Goal: Task Accomplishment & Management: Complete application form

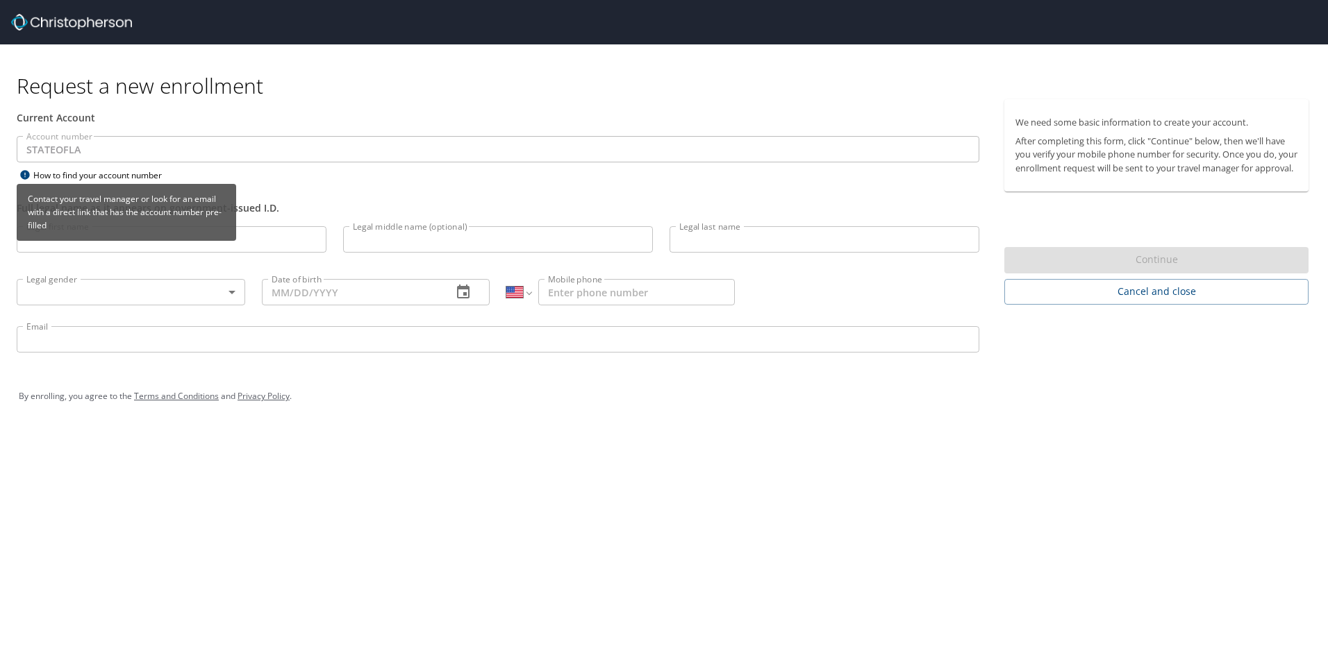
select select "US"
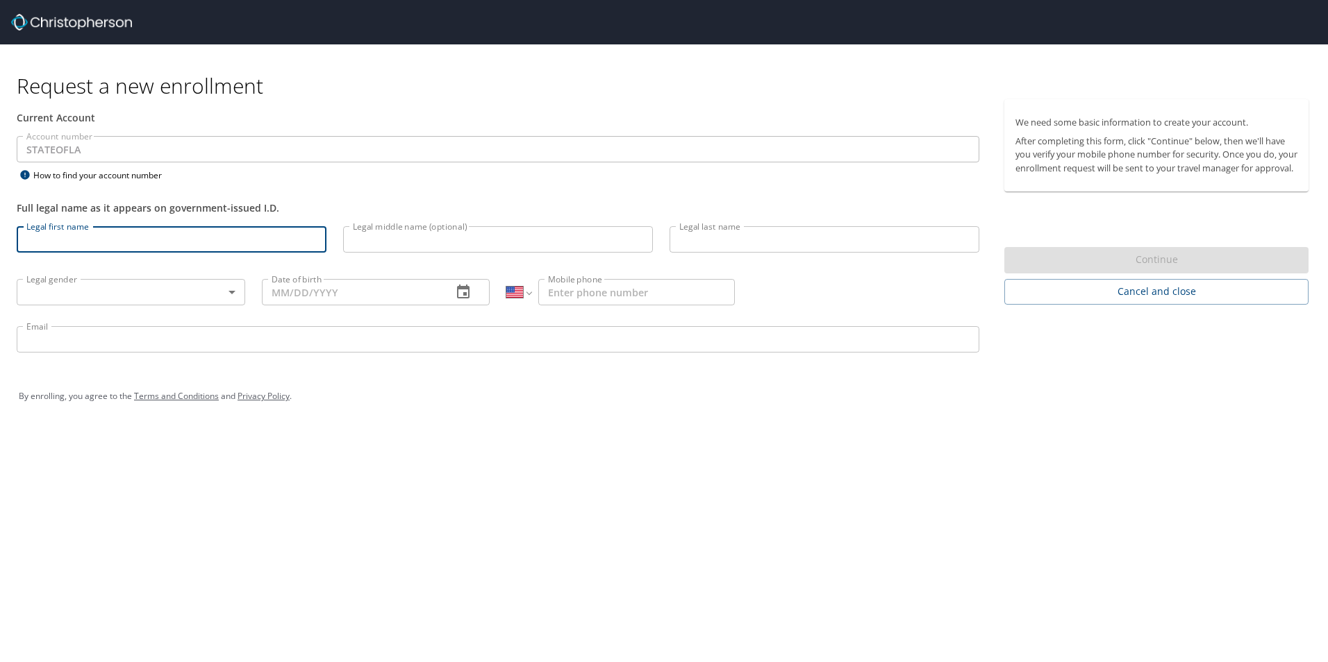
click at [101, 241] on input "Legal first name" at bounding box center [172, 239] width 310 height 26
drag, startPoint x: 42, startPoint y: 235, endPoint x: -81, endPoint y: 229, distance: 123.0
click at [0, 229] on html "Request a new enrollment Current Account Account number STATEOFLA Account numbe…" at bounding box center [664, 331] width 1328 height 662
type input "[PERSON_NAME]"
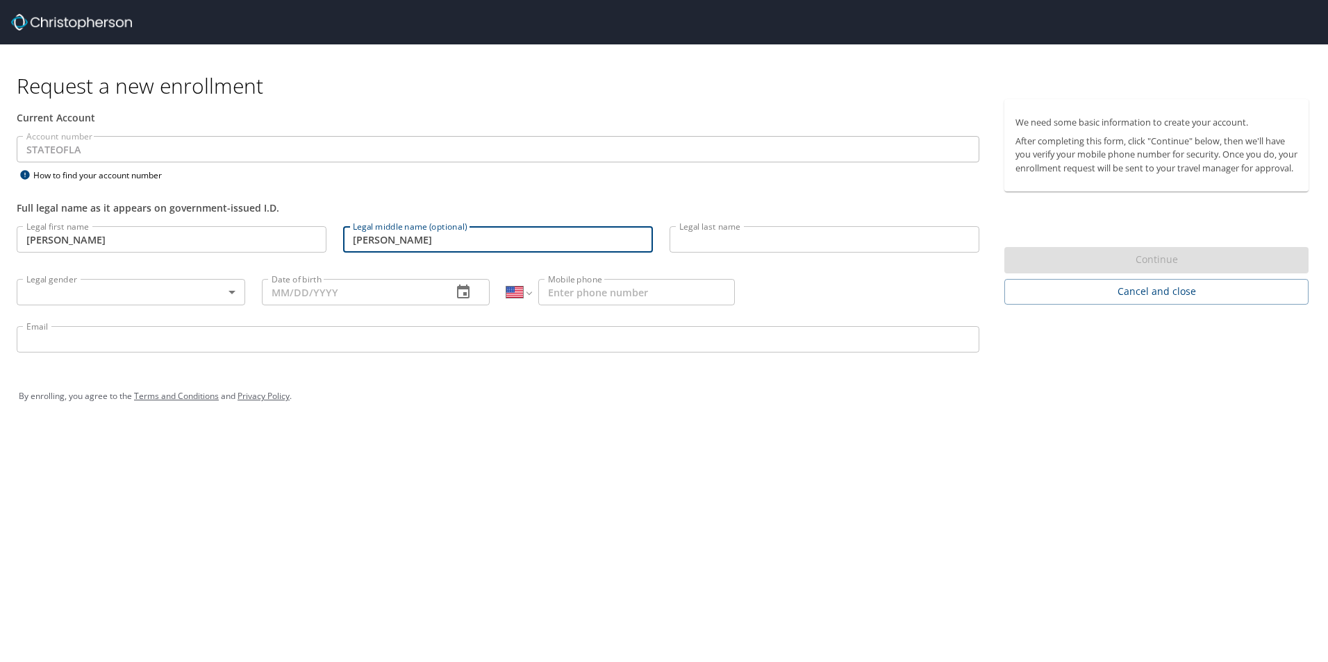
type input "[PERSON_NAME]"
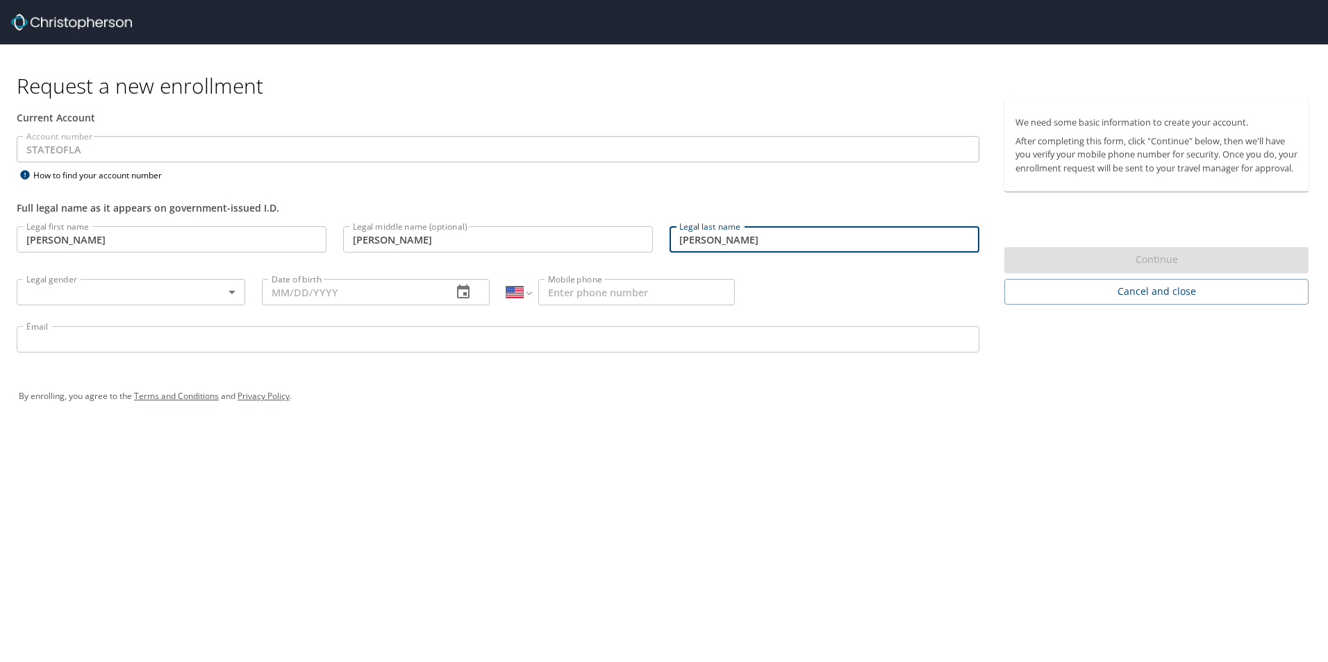
type input "[PERSON_NAME]"
click at [99, 297] on body "Request a new enrollment Current Account Account number STATEOFLA Account numbe…" at bounding box center [664, 331] width 1328 height 662
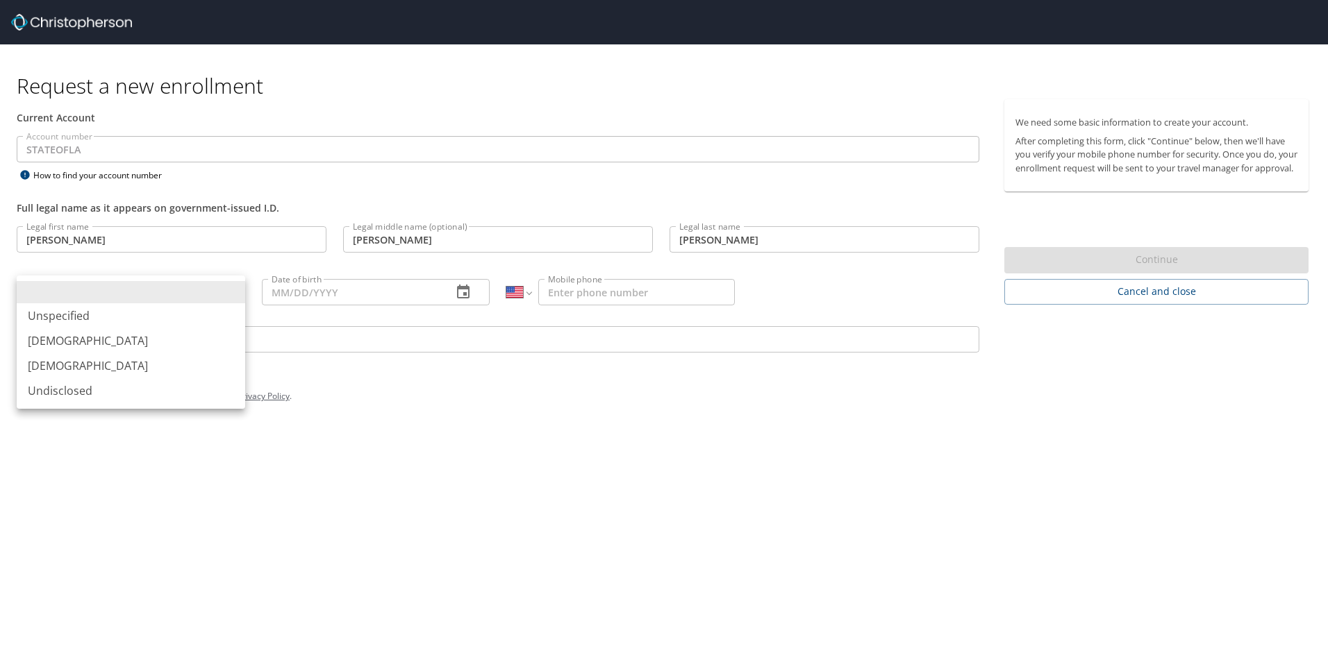
click at [86, 366] on li "[DEMOGRAPHIC_DATA]" at bounding box center [131, 365] width 228 height 25
type input "[DEMOGRAPHIC_DATA]"
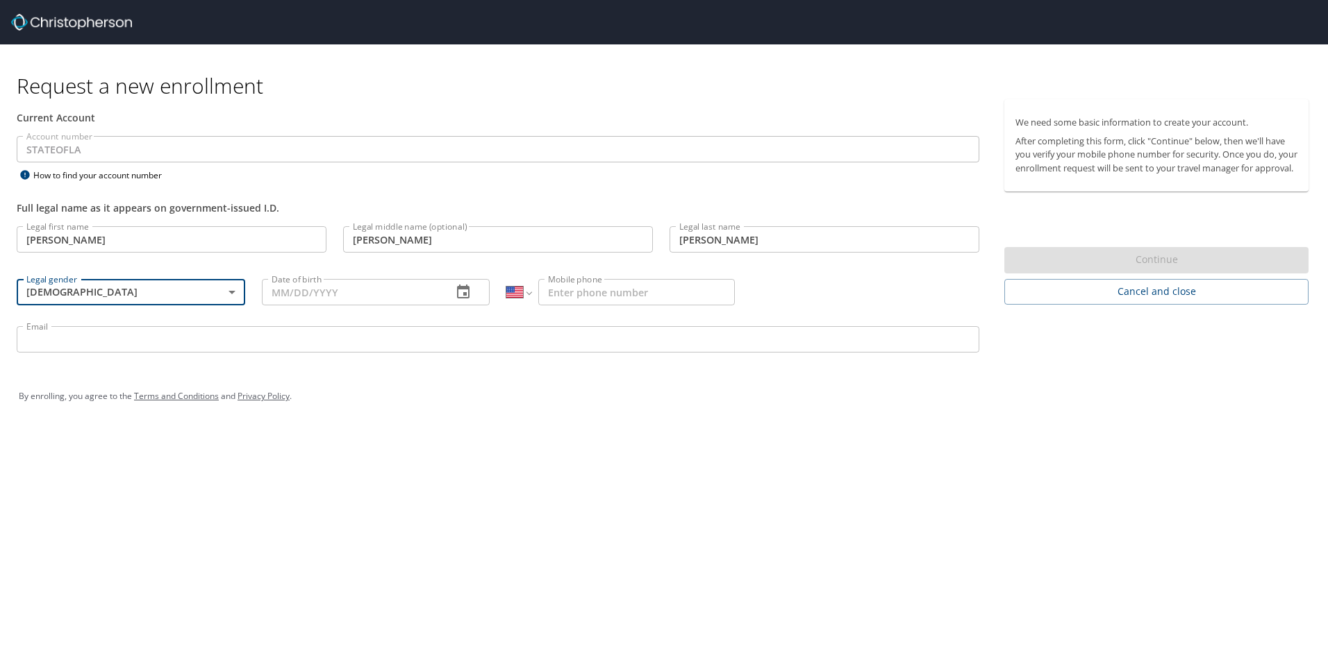
click at [353, 301] on input "Date of birth" at bounding box center [352, 292] width 180 height 26
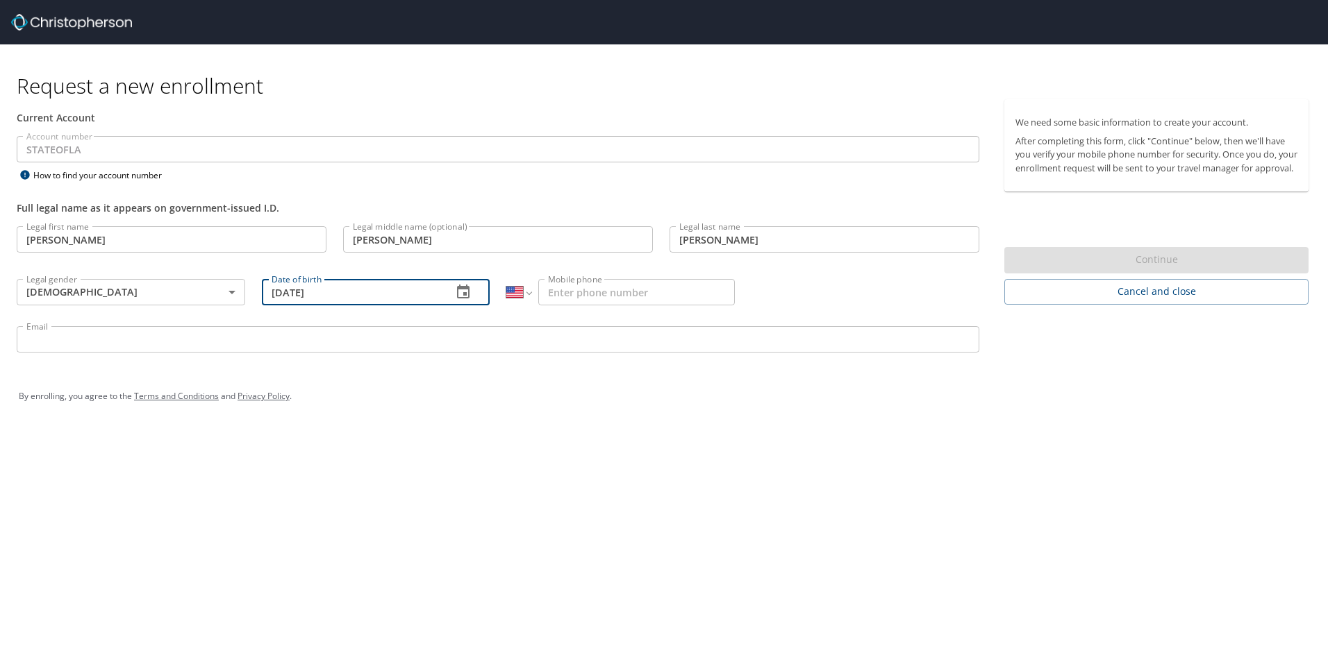
type input "[DATE]"
click at [631, 299] on input "Mobile phone" at bounding box center [636, 292] width 197 height 26
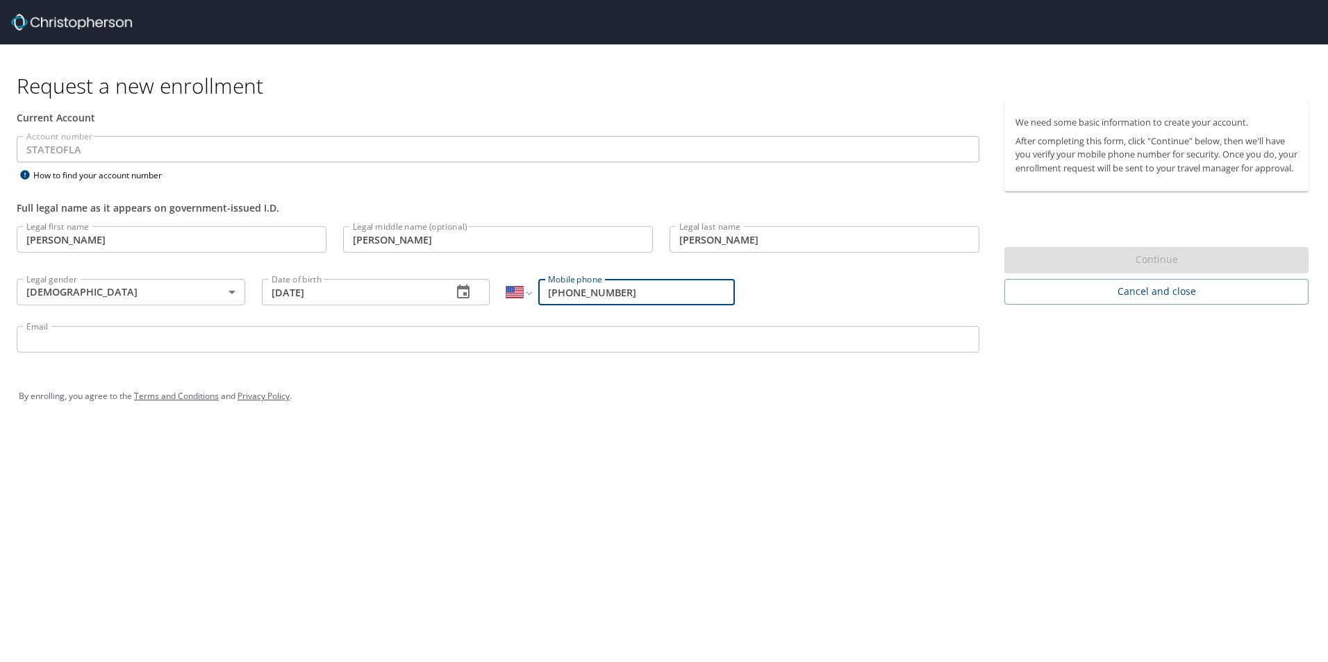
type input "[PHONE_NUMBER]"
click at [160, 328] on input "Email" at bounding box center [498, 339] width 962 height 26
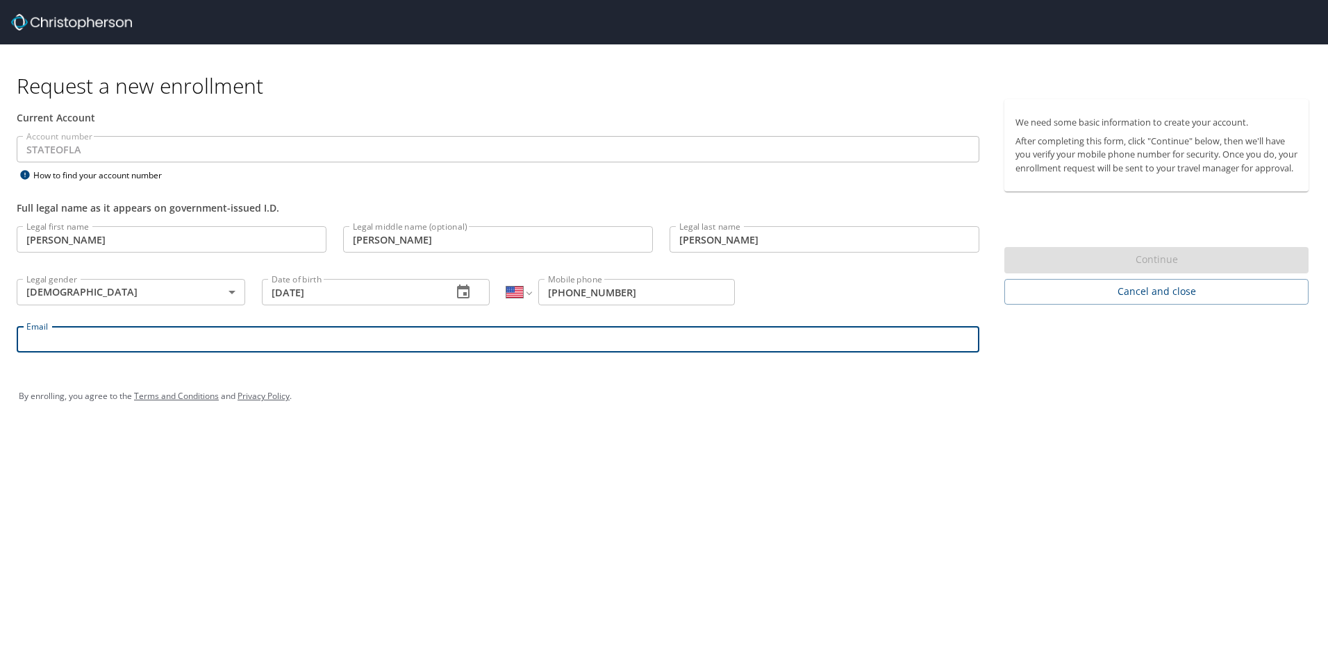
type input "[PERSON_NAME][EMAIL_ADDRESS][DOMAIN_NAME][US_STATE]"
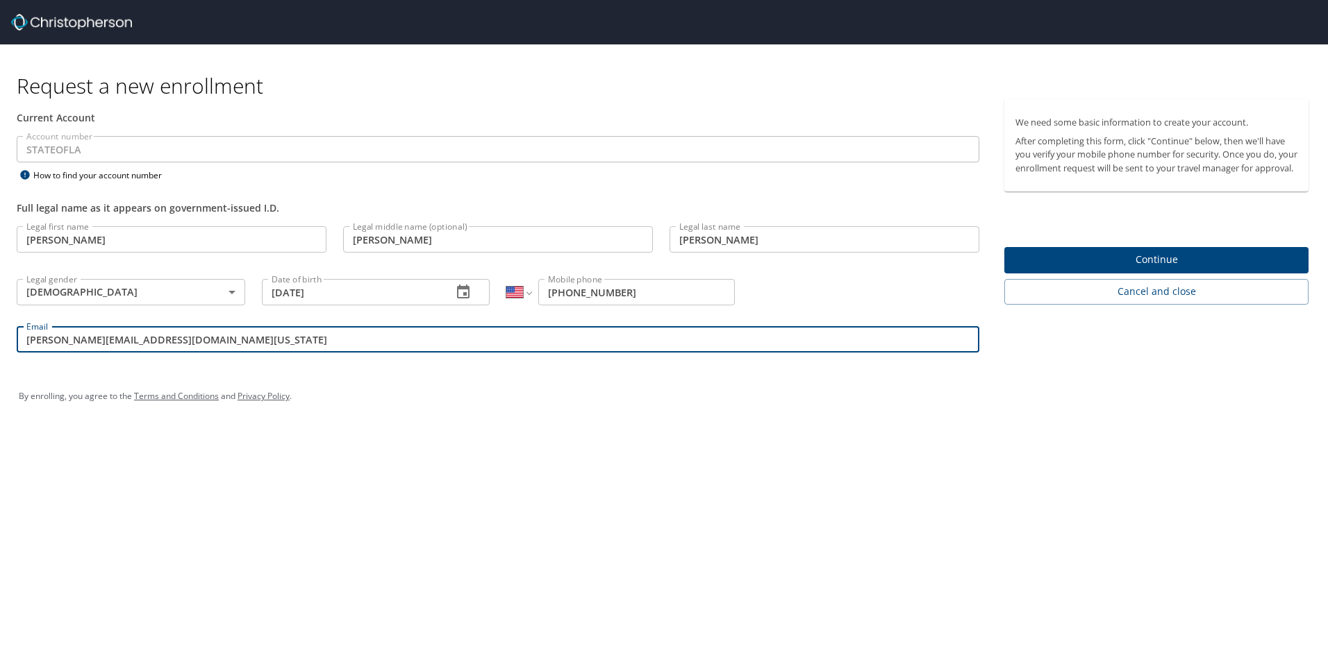
click at [1099, 266] on span "Continue" at bounding box center [1156, 259] width 282 height 17
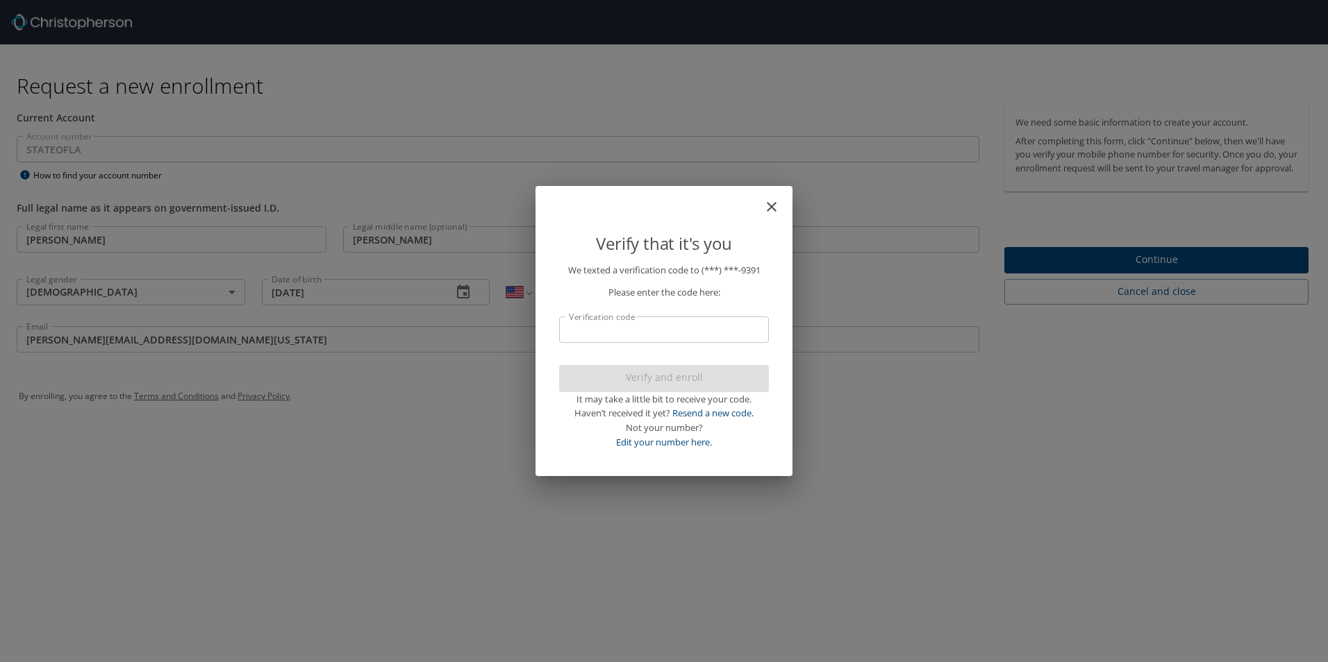
click at [583, 338] on input "Verification code" at bounding box center [664, 330] width 210 height 26
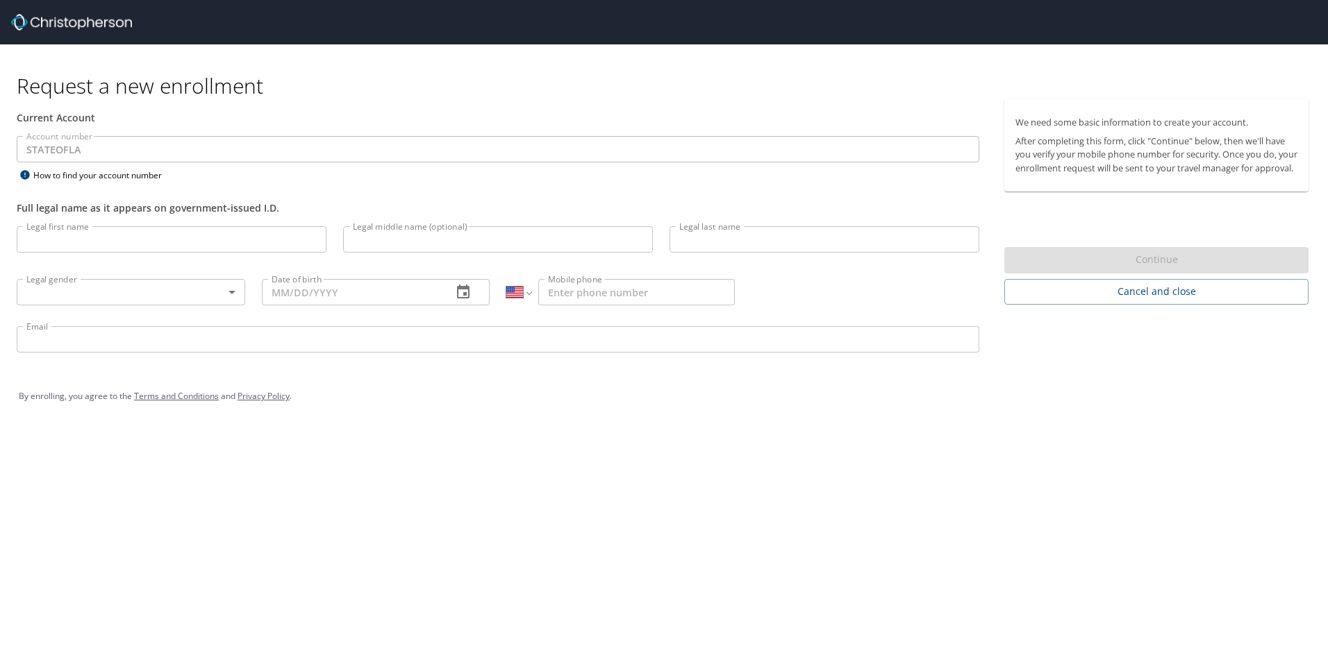
select select "US"
click at [104, 251] on input "Legal first name" at bounding box center [172, 239] width 310 height 26
type input "[PERSON_NAME]"
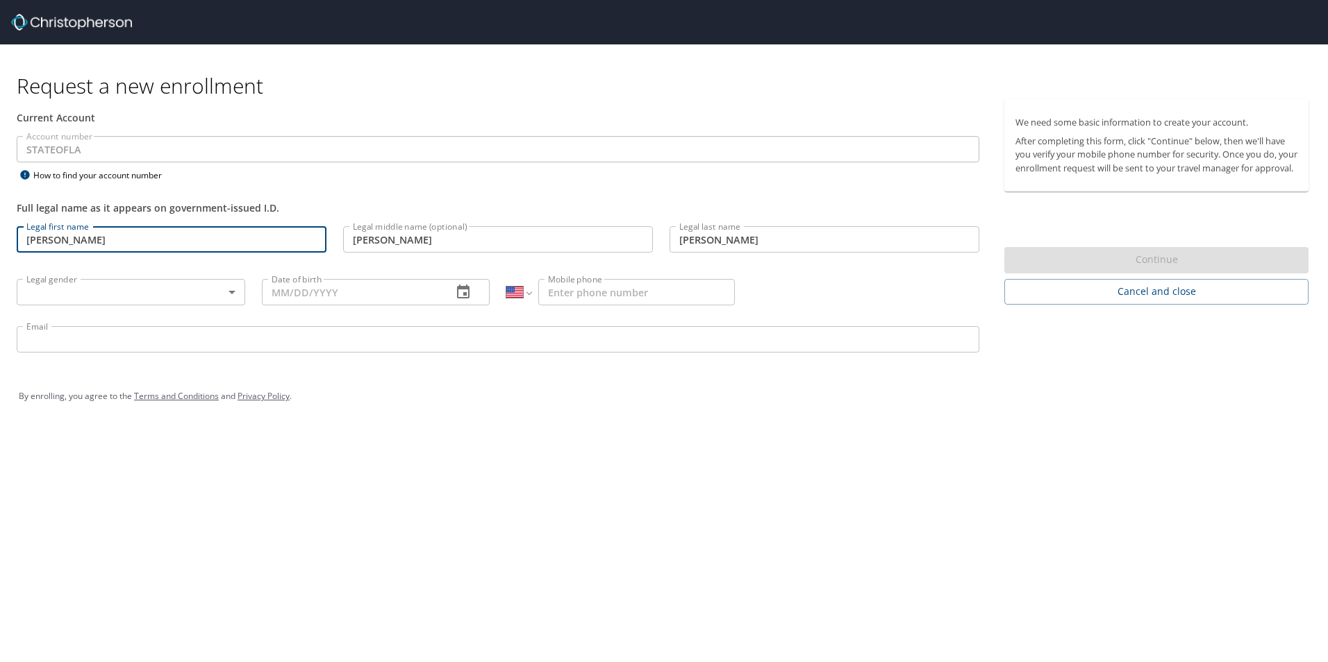
type input "[DATE]"
type input "[PHONE_NUMBER]"
type input "[PERSON_NAME][EMAIL_ADDRESS][DOMAIN_NAME][US_STATE]"
click at [77, 285] on body "Request a new enrollment Current Account Account number STATEOFLA Account numbe…" at bounding box center [664, 331] width 1328 height 662
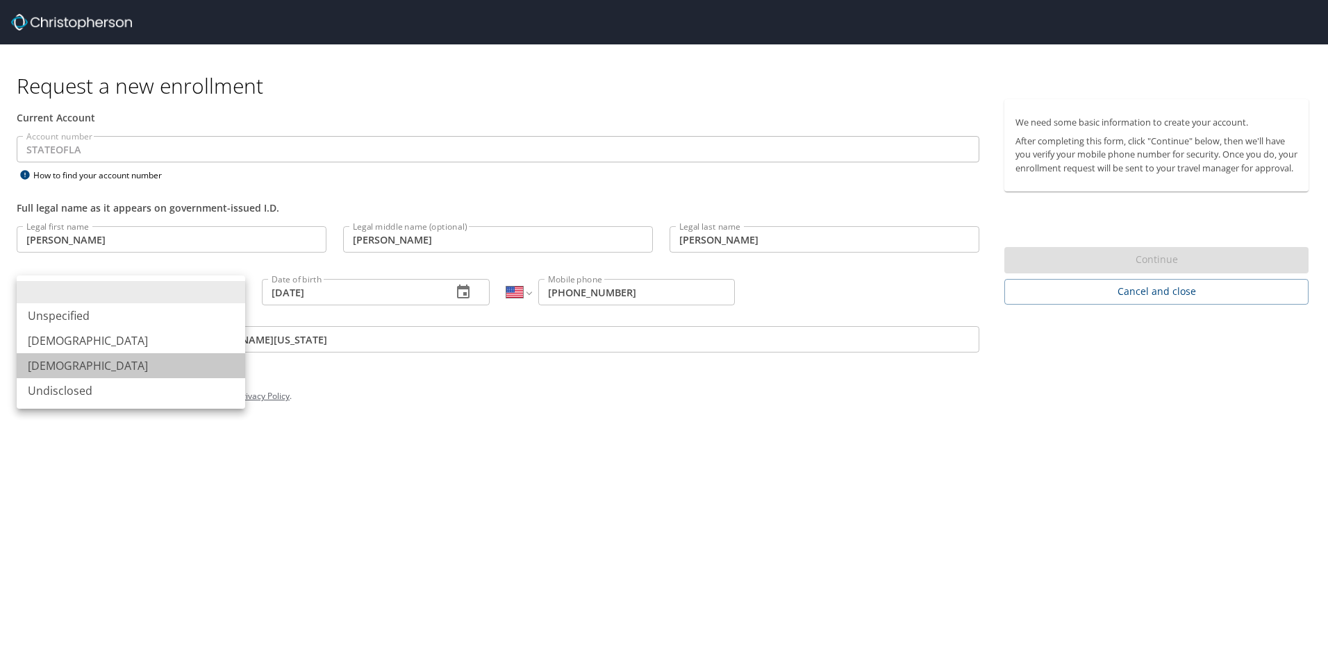
click at [62, 366] on li "[DEMOGRAPHIC_DATA]" at bounding box center [131, 365] width 228 height 25
type input "[DEMOGRAPHIC_DATA]"
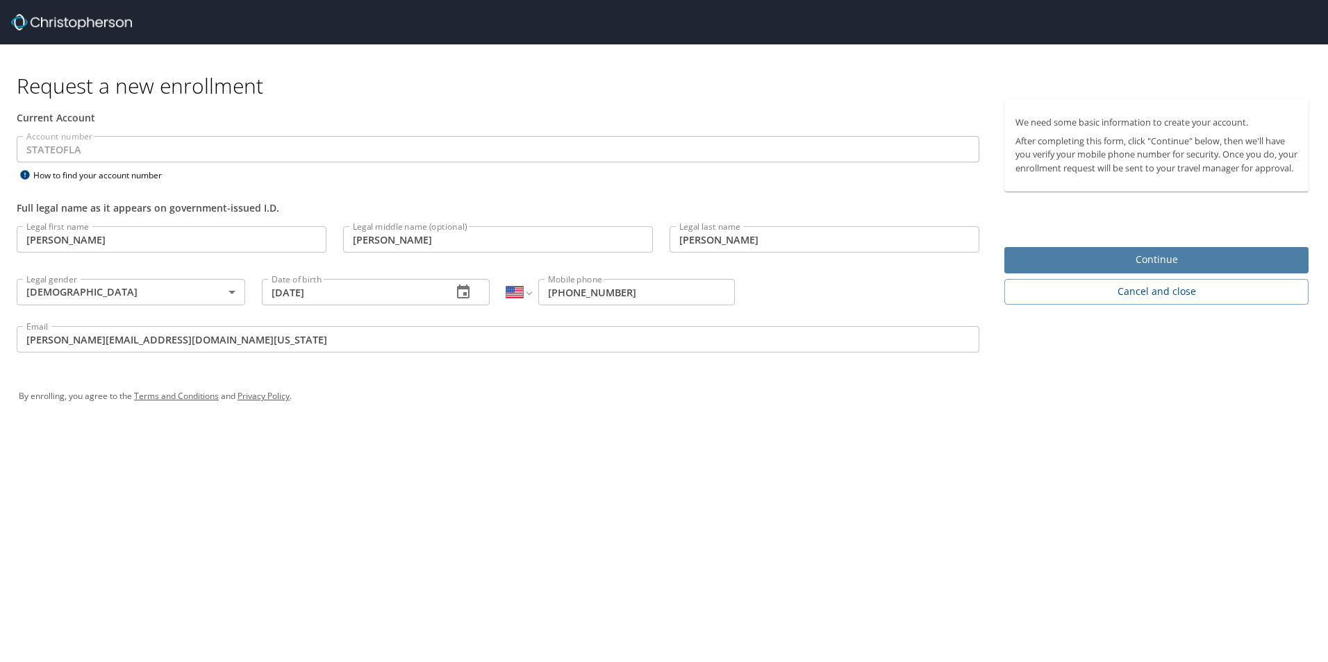
click at [1060, 269] on span "Continue" at bounding box center [1156, 259] width 282 height 17
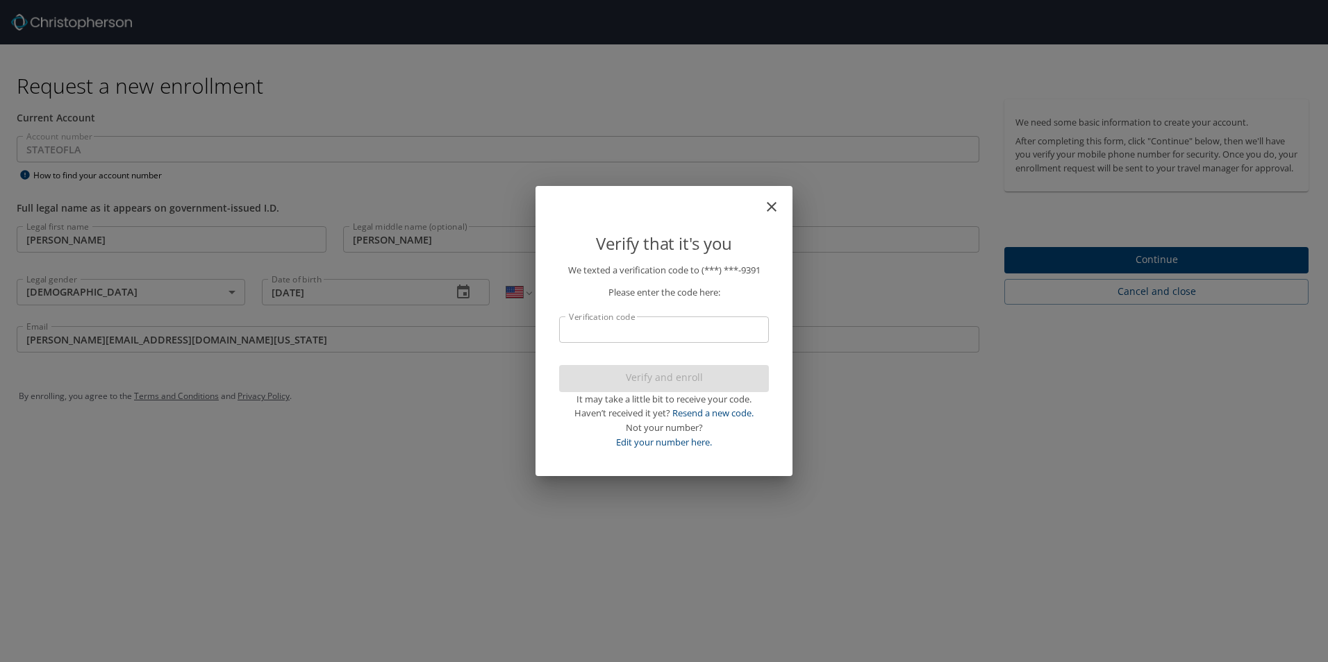
click at [681, 323] on input "Verification code" at bounding box center [664, 330] width 210 height 26
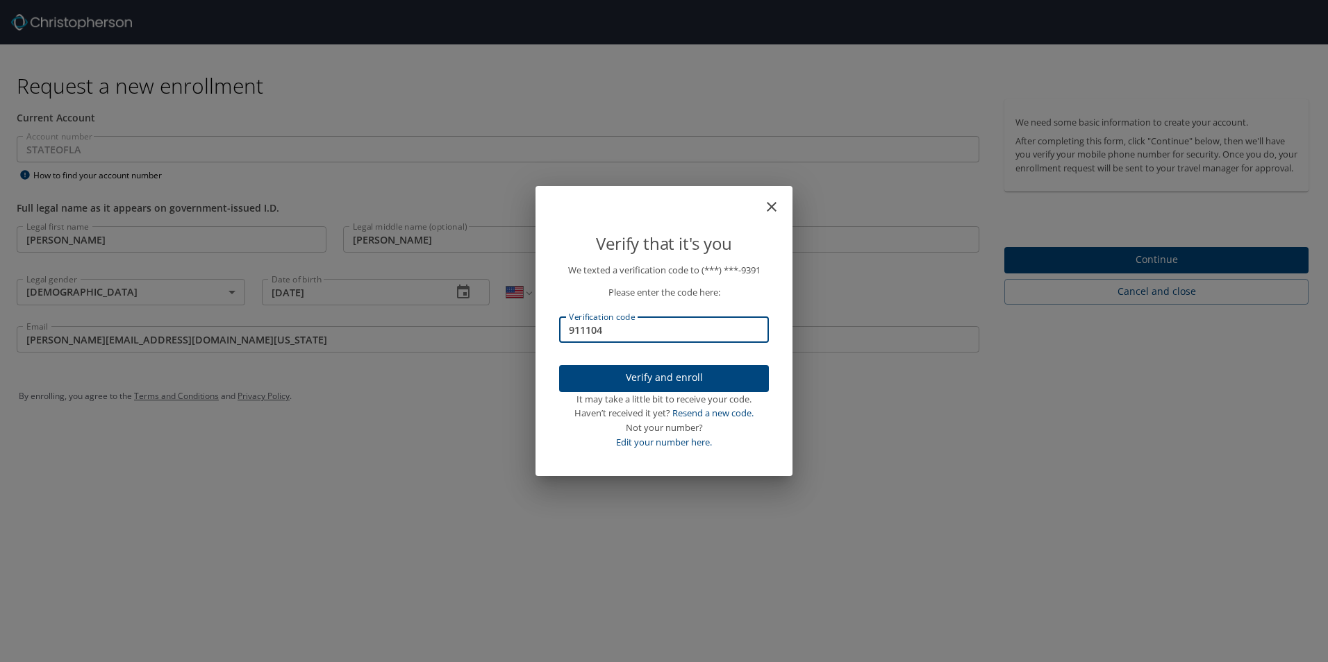
type input "911104"
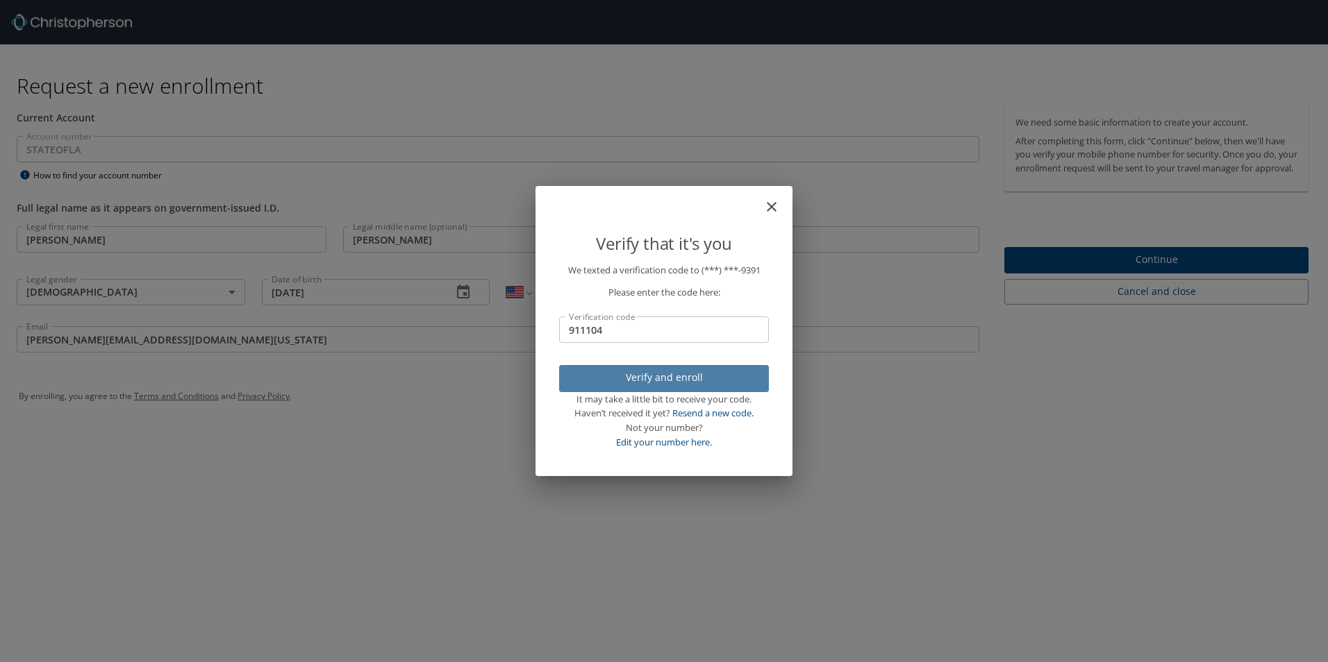
click at [705, 378] on span "Verify and enroll" at bounding box center [663, 377] width 187 height 17
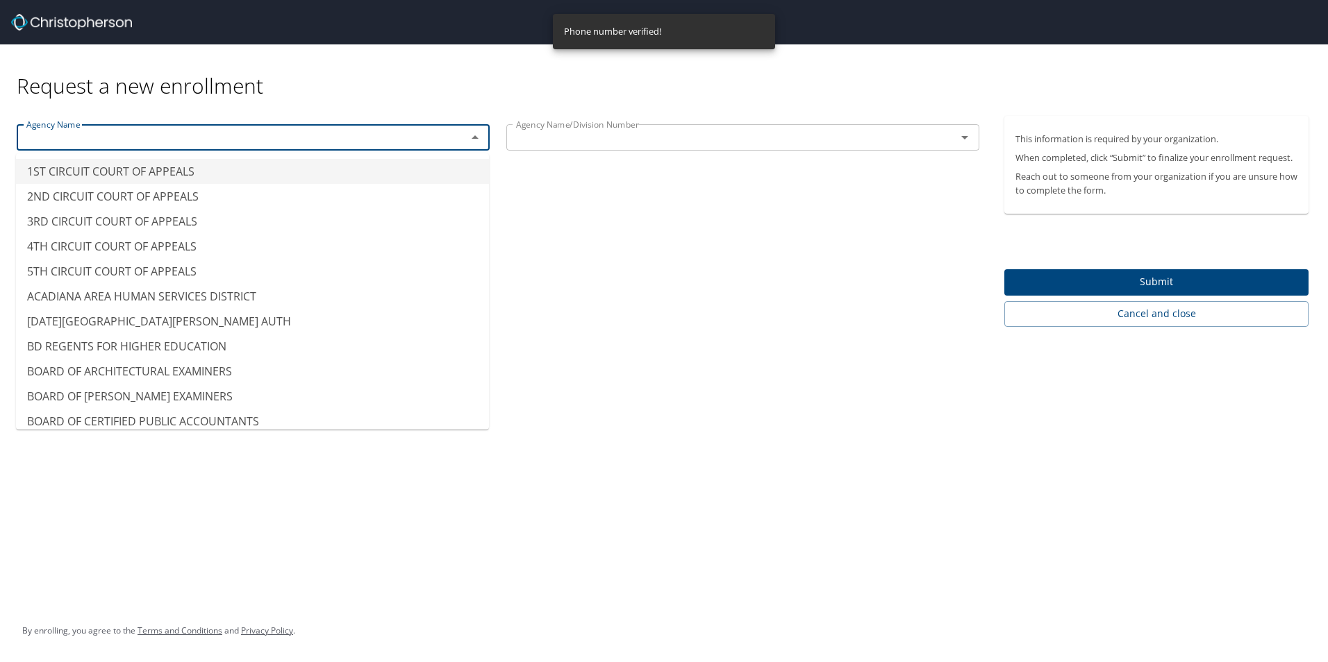
click at [93, 141] on input "text" at bounding box center [233, 137] width 424 height 18
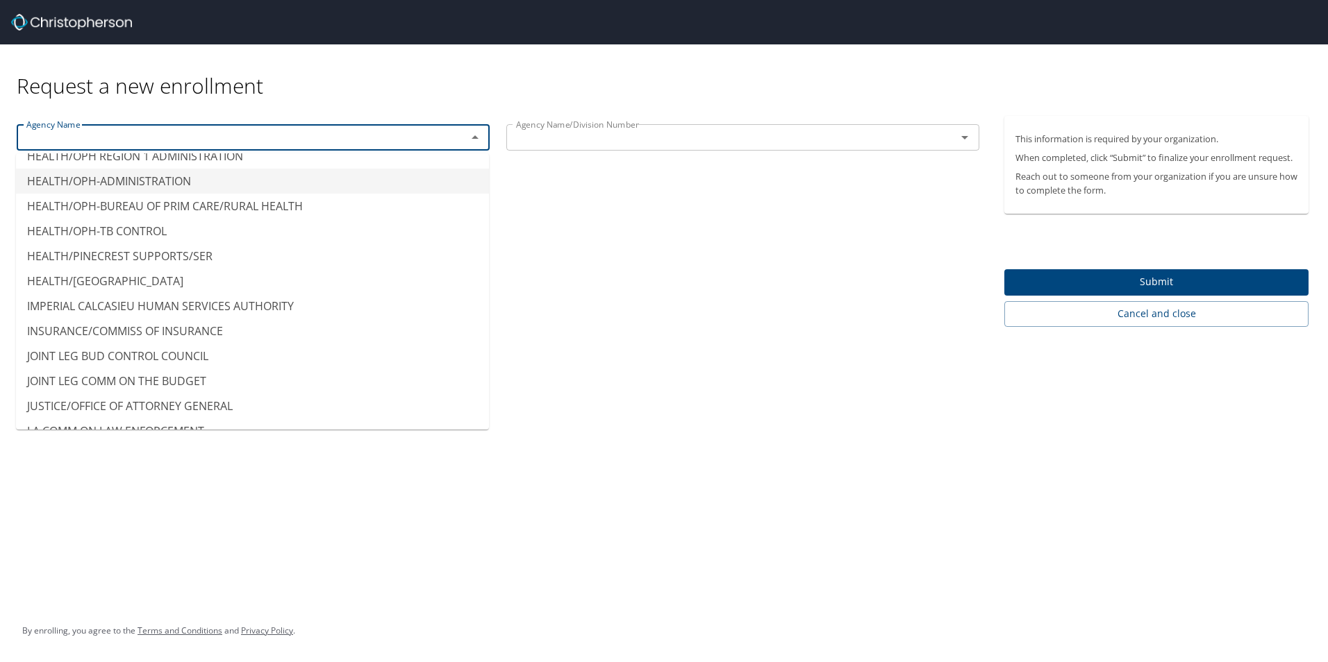
scroll to position [5555, 0]
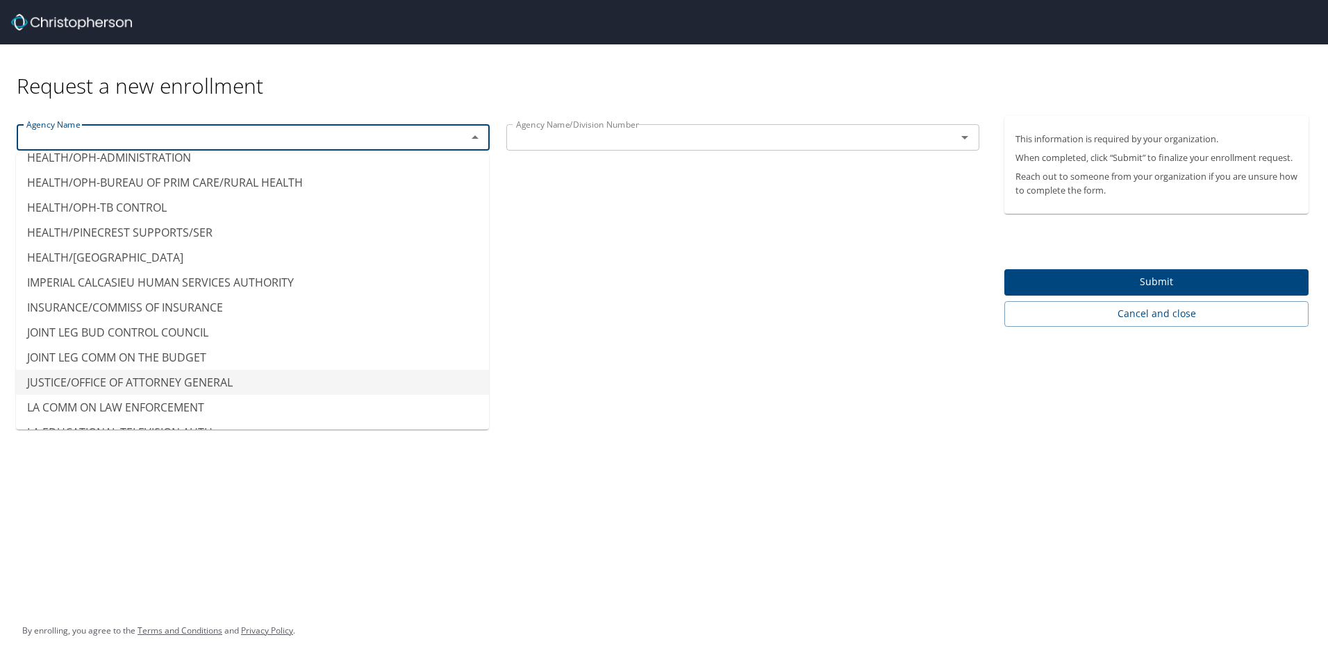
click at [241, 370] on li "JUSTICE/OFFICE OF ATTORNEY GENERAL" at bounding box center [252, 382] width 473 height 25
type input "JUSTICE/OFFICE OF ATTORNEY GENERAL"
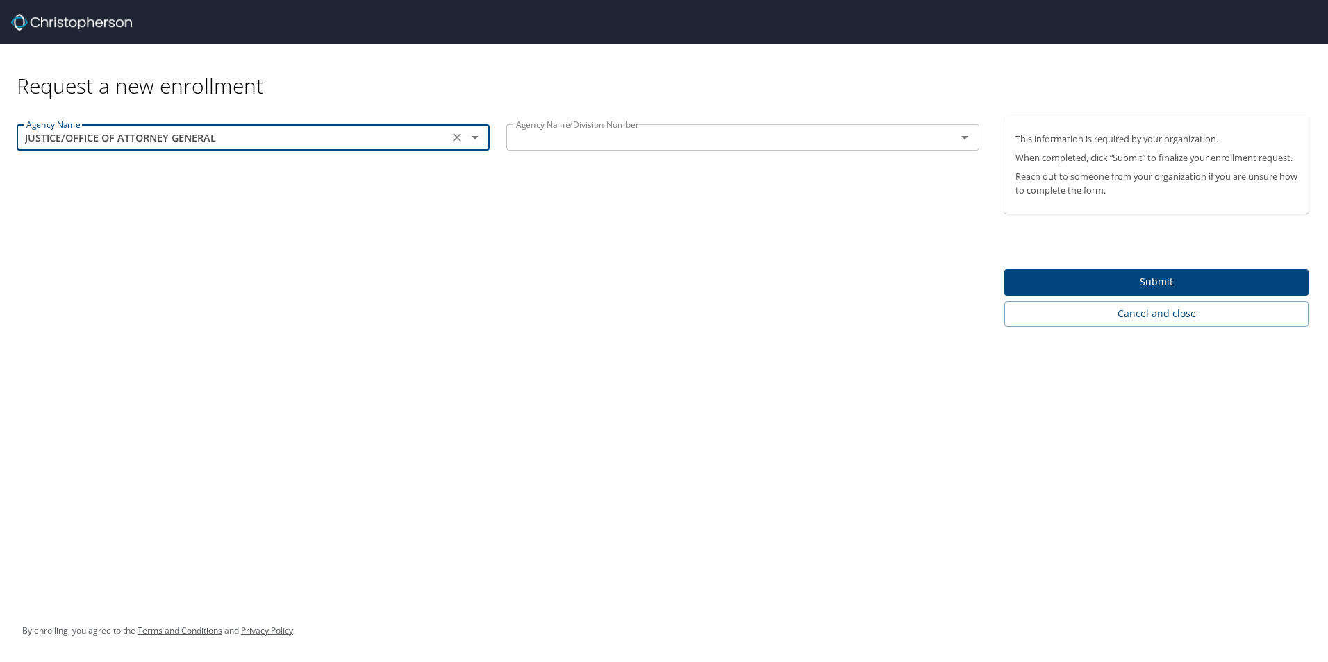
click at [585, 130] on input "text" at bounding box center [722, 137] width 424 height 18
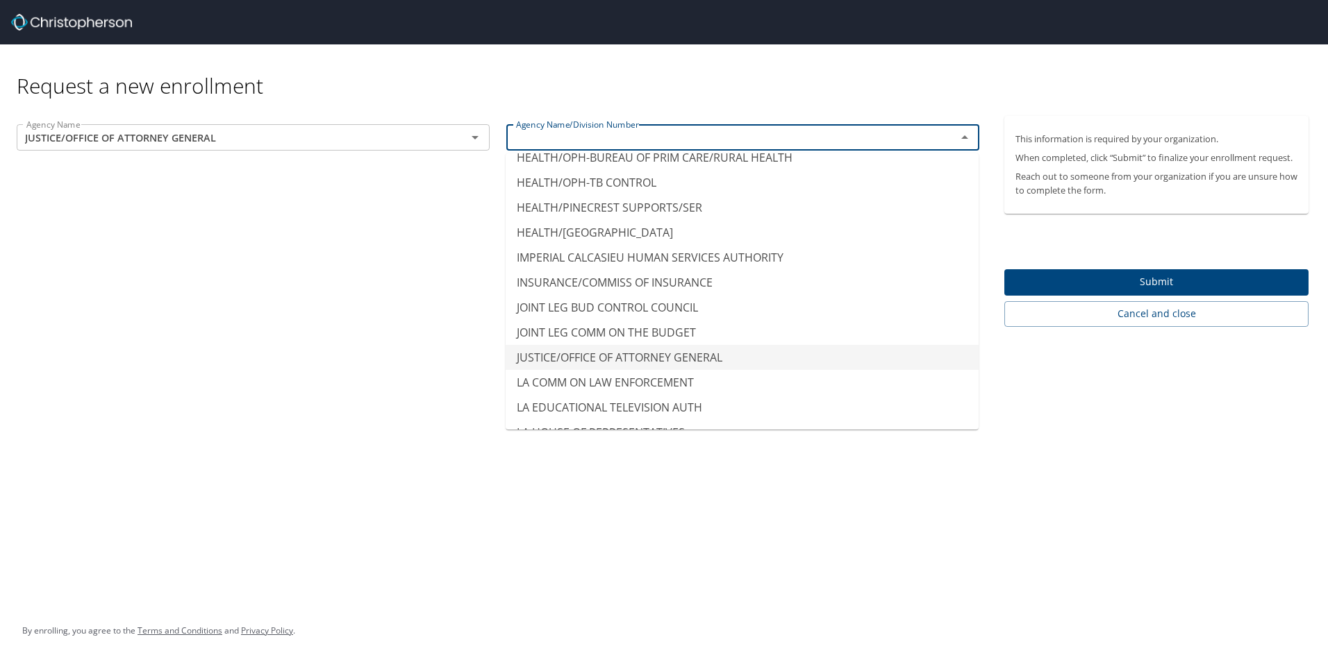
click at [826, 346] on li "JUSTICE/OFFICE OF ATTORNEY GENERAL" at bounding box center [742, 357] width 473 height 25
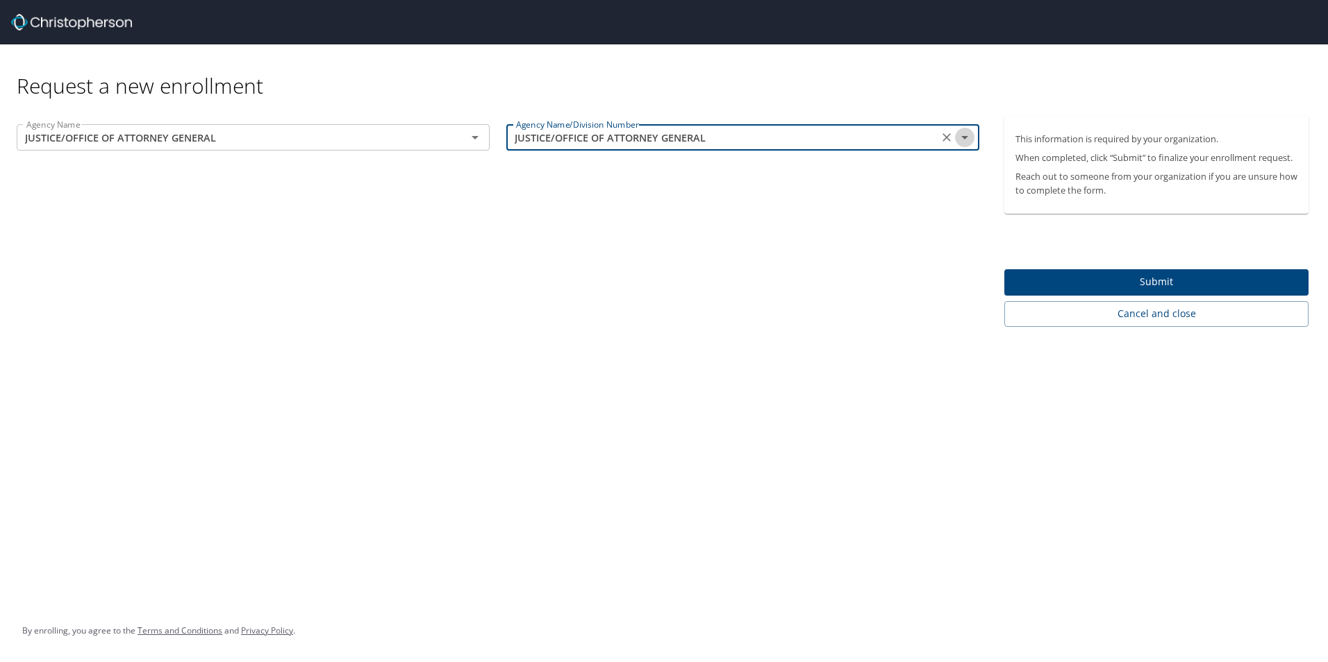
click at [967, 133] on icon "Open" at bounding box center [964, 137] width 17 height 17
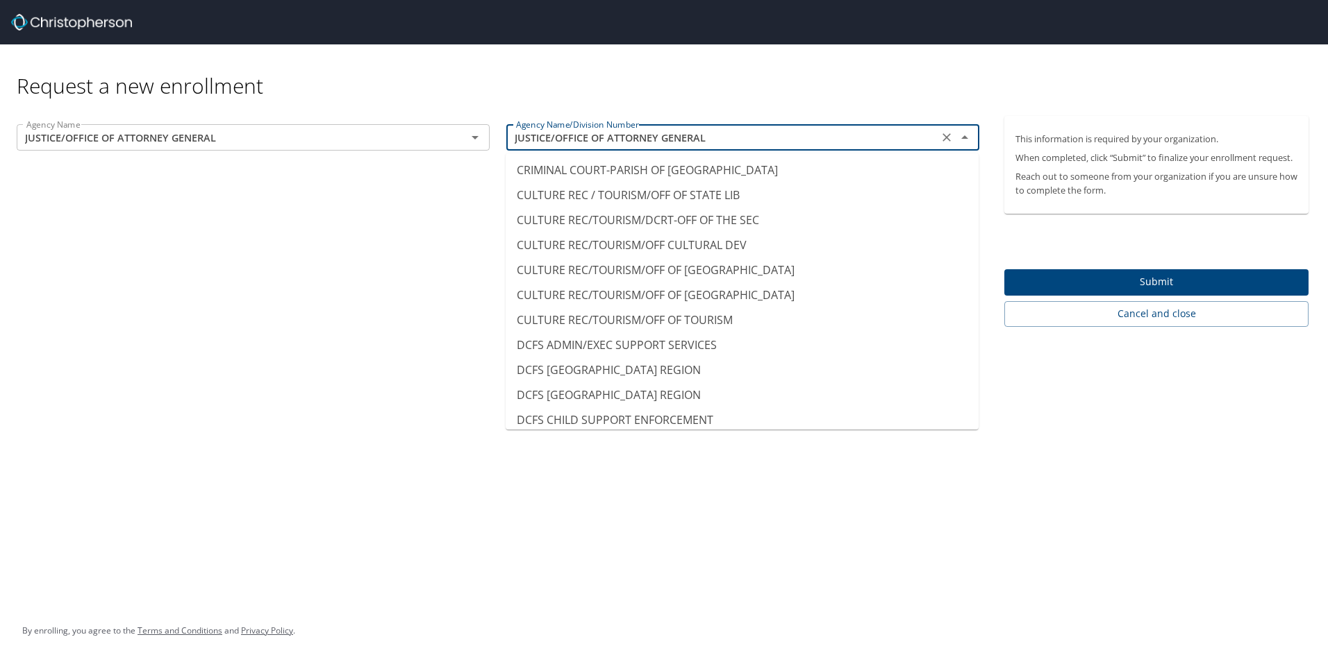
scroll to position [0, 0]
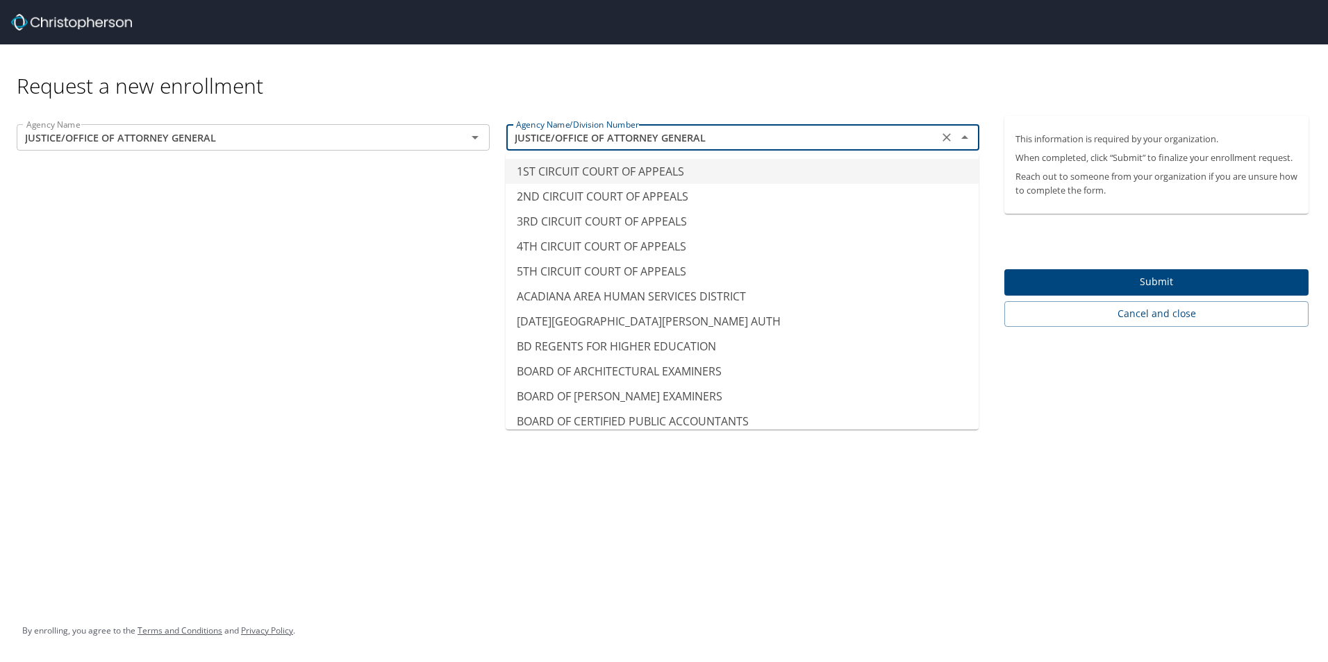
click at [590, 142] on input "JUSTICE/OFFICE OF ATTORNEY GENERAL" at bounding box center [722, 137] width 424 height 18
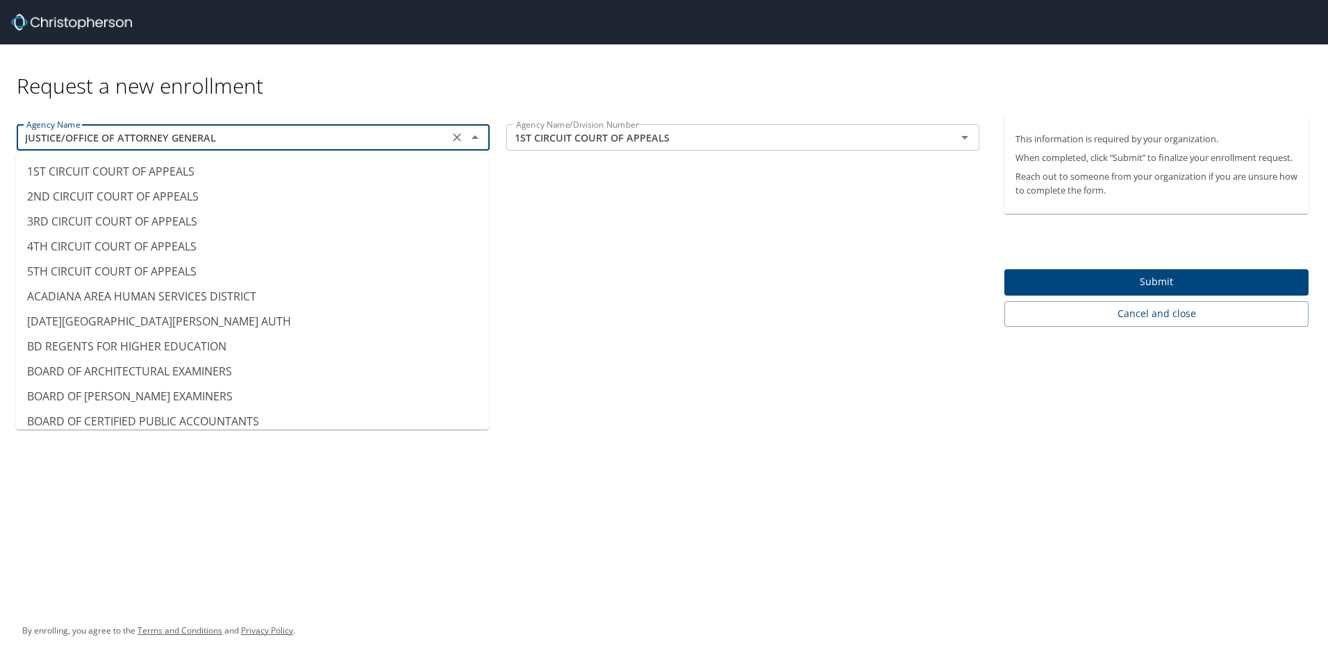
click at [104, 140] on input "JUSTICE/OFFICE OF ATTORNEY GENERAL" at bounding box center [233, 137] width 424 height 18
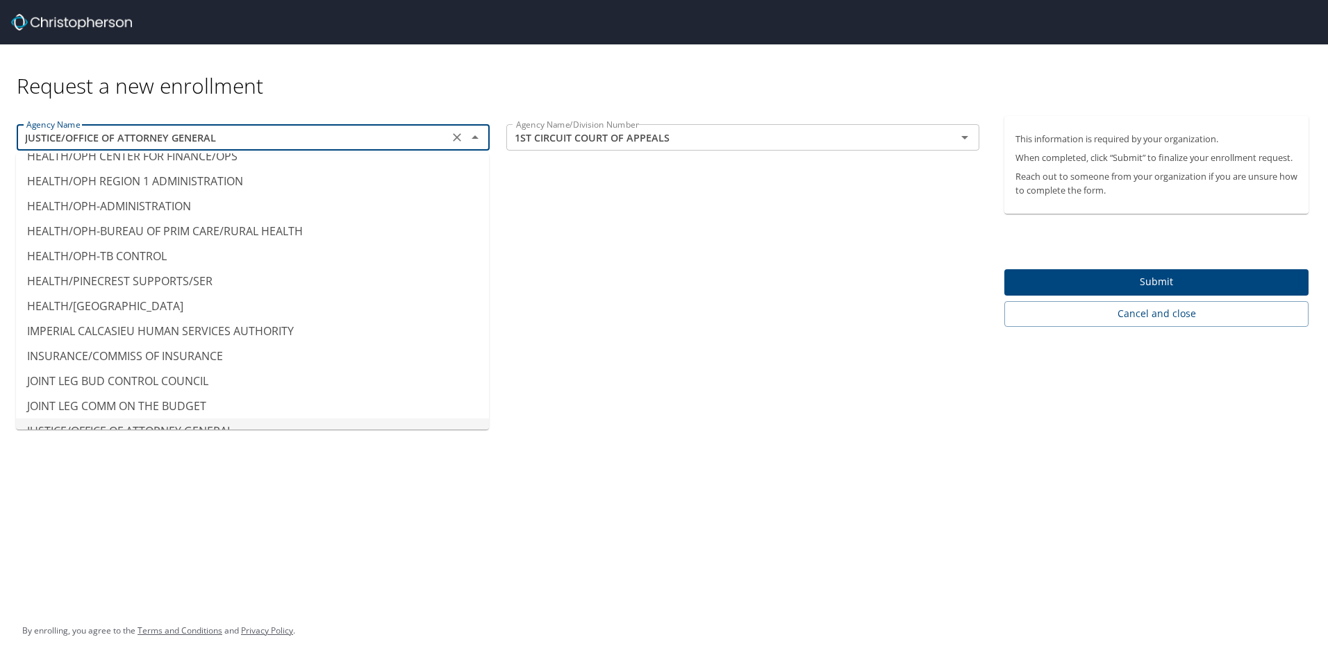
drag, startPoint x: 750, startPoint y: 147, endPoint x: 756, endPoint y: 158, distance: 12.7
click at [749, 148] on div "1ST CIRCUIT COURT OF APPEALS Agency Name/Division Number" at bounding box center [742, 137] width 473 height 26
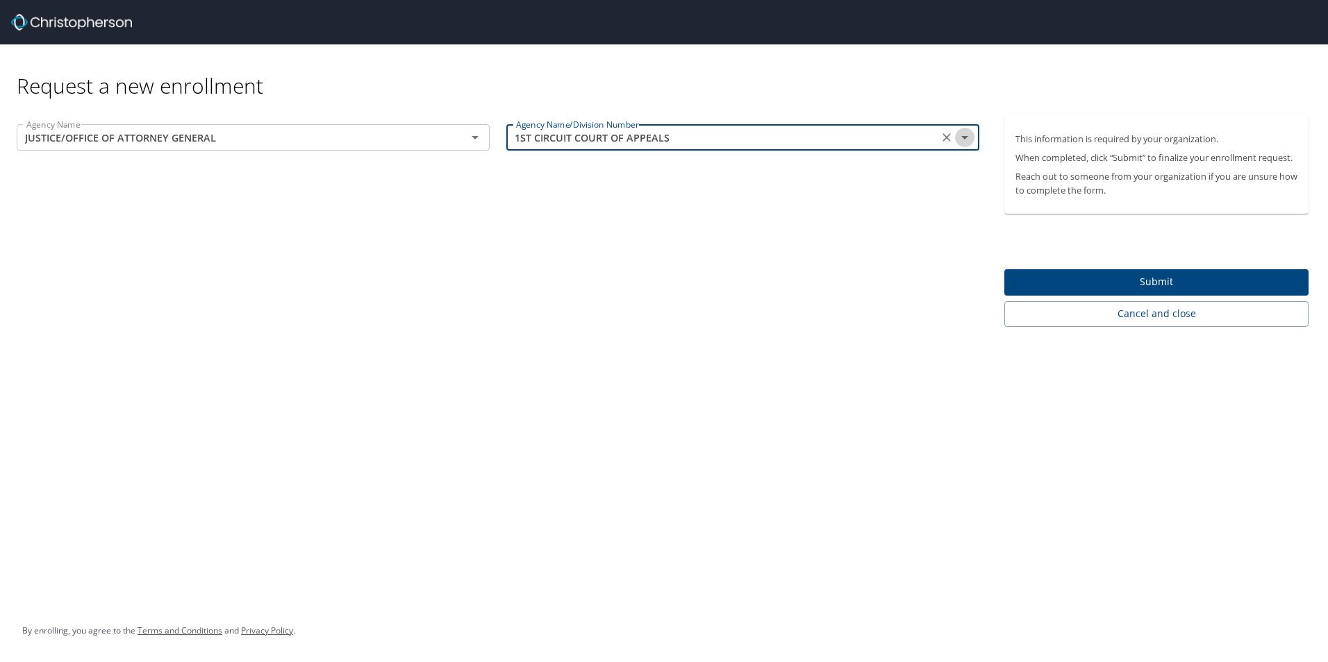
click at [962, 142] on icon "Open" at bounding box center [964, 137] width 17 height 17
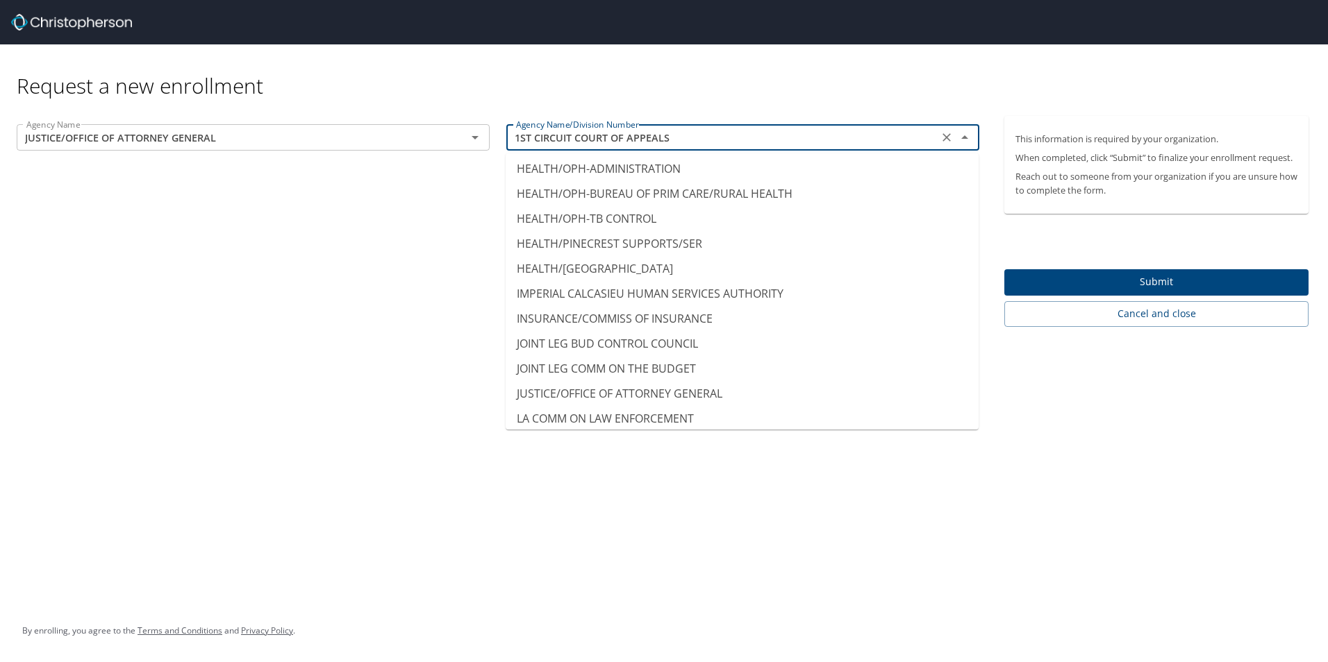
scroll to position [5486, 0]
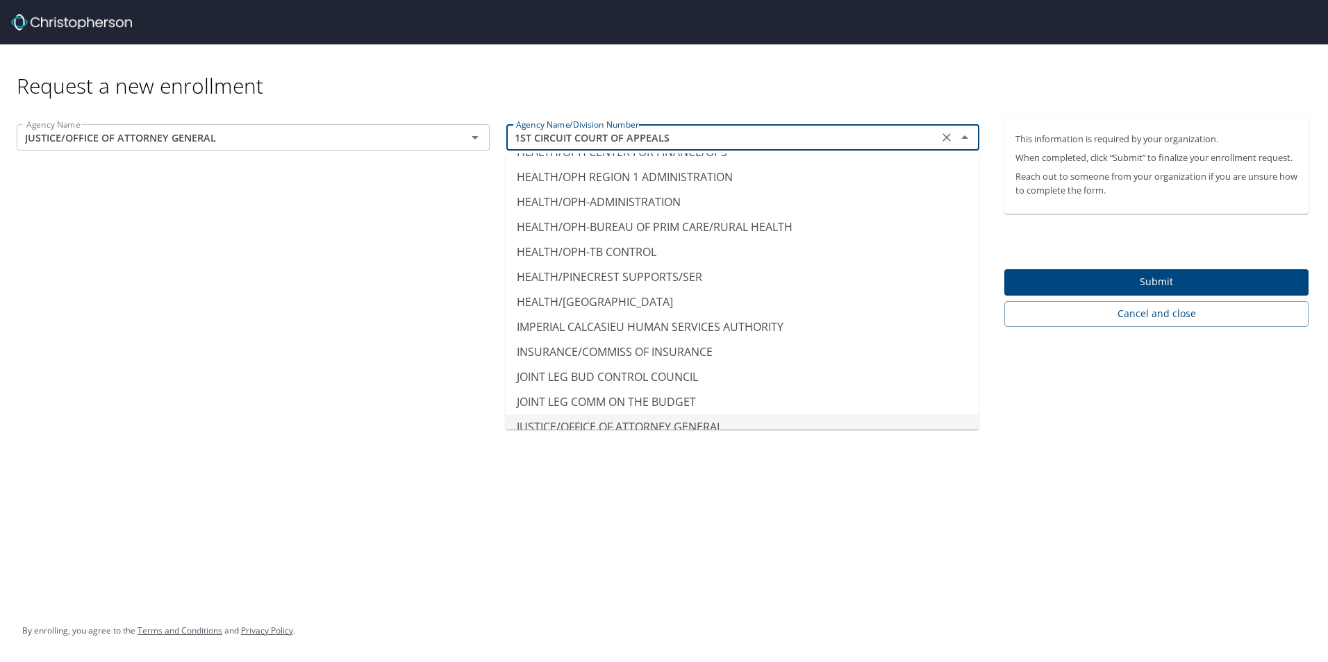
click at [663, 415] on li "JUSTICE/OFFICE OF ATTORNEY GENERAL" at bounding box center [742, 427] width 473 height 25
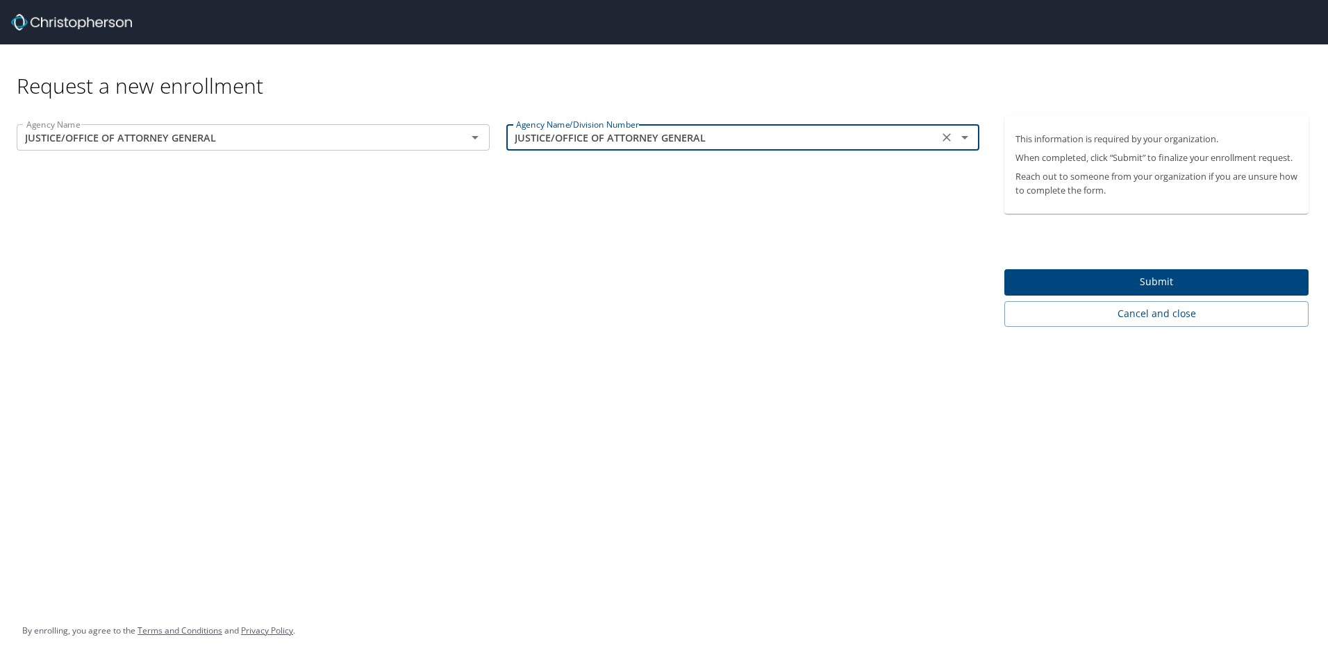
click at [969, 137] on icon "Open" at bounding box center [964, 137] width 17 height 17
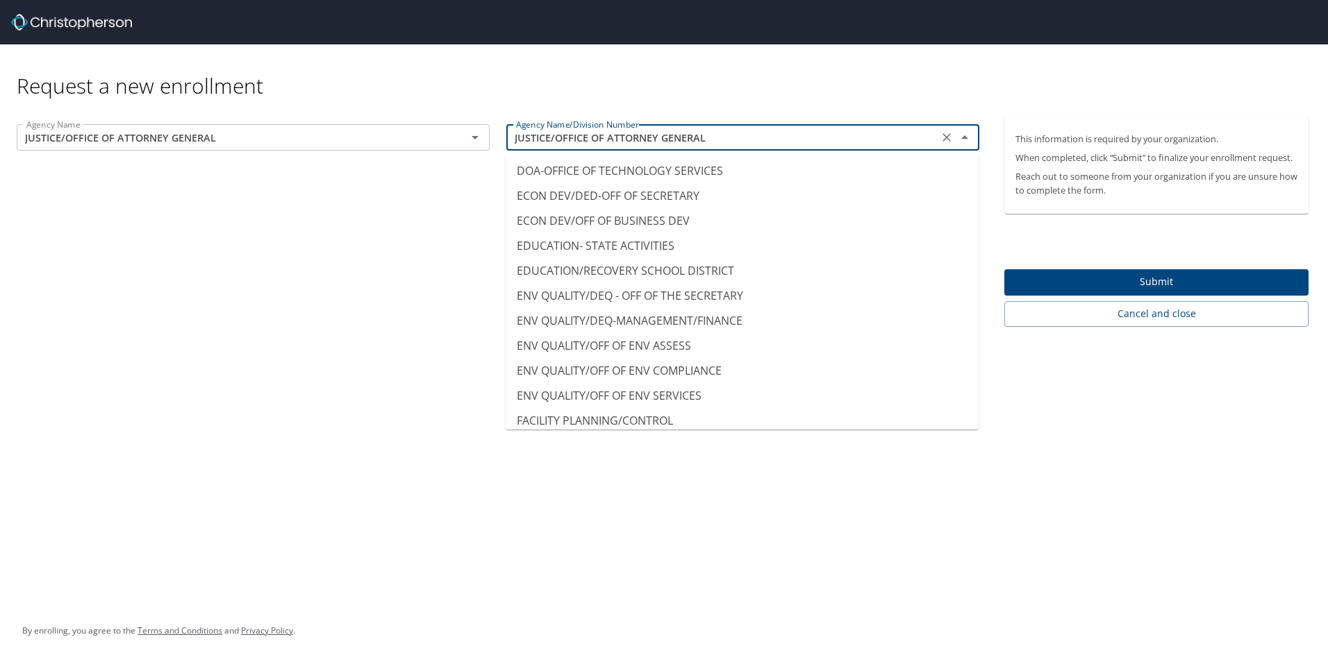
scroll to position [2778, 0]
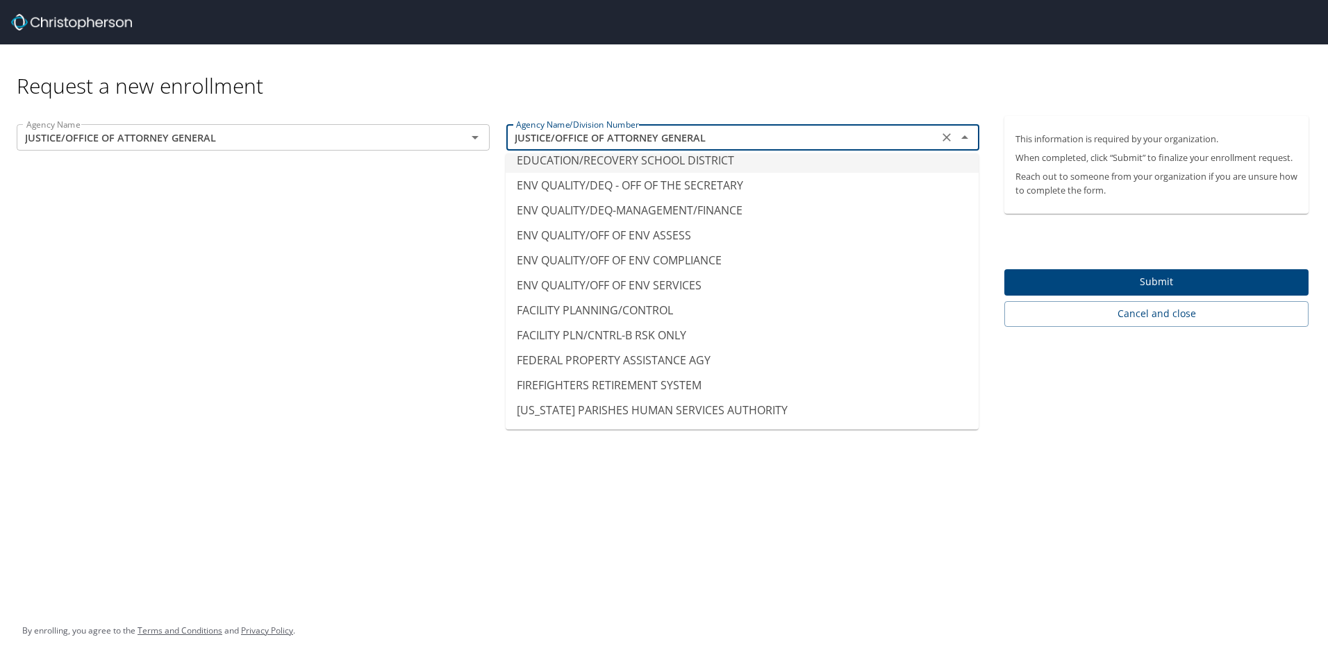
click at [773, 142] on input "JUSTICE/OFFICE OF ATTORNEY GENERAL" at bounding box center [722, 137] width 424 height 18
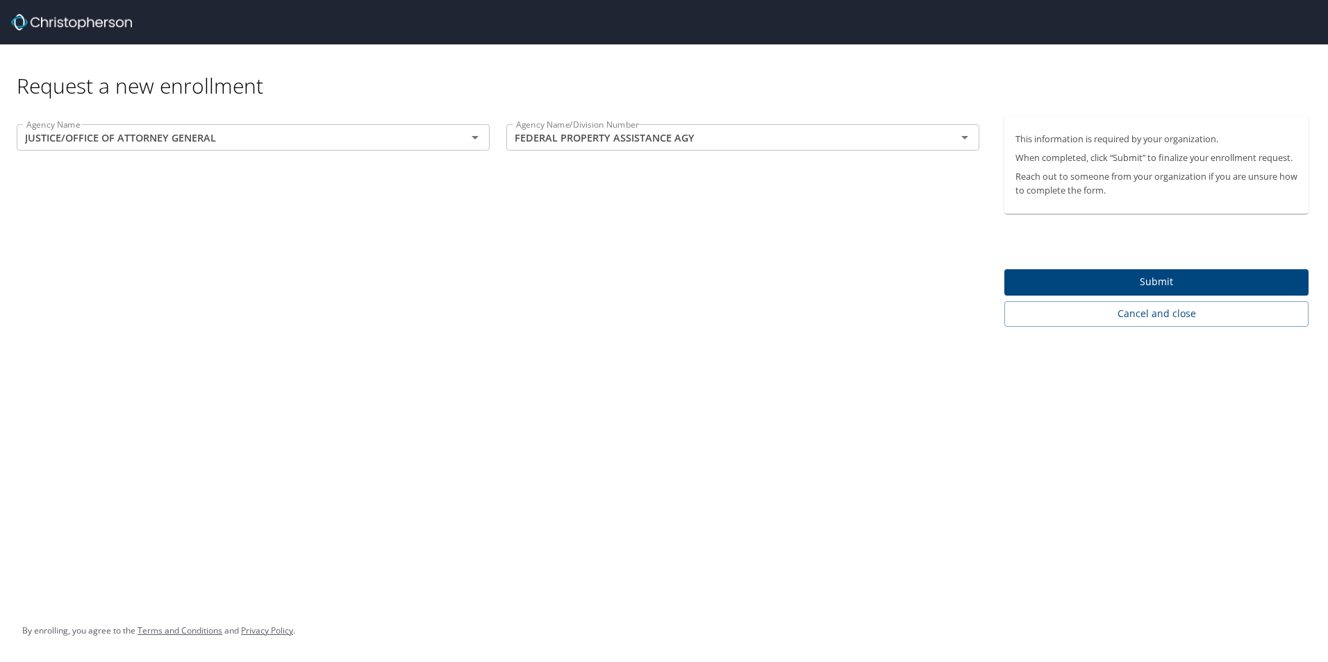
click at [1181, 416] on div "Request a new enrollment Agency Name JUSTICE/OFFICE OF ATTORNEY GENERAL Agency …" at bounding box center [664, 331] width 1328 height 662
click at [966, 135] on icon "Open" at bounding box center [964, 137] width 17 height 17
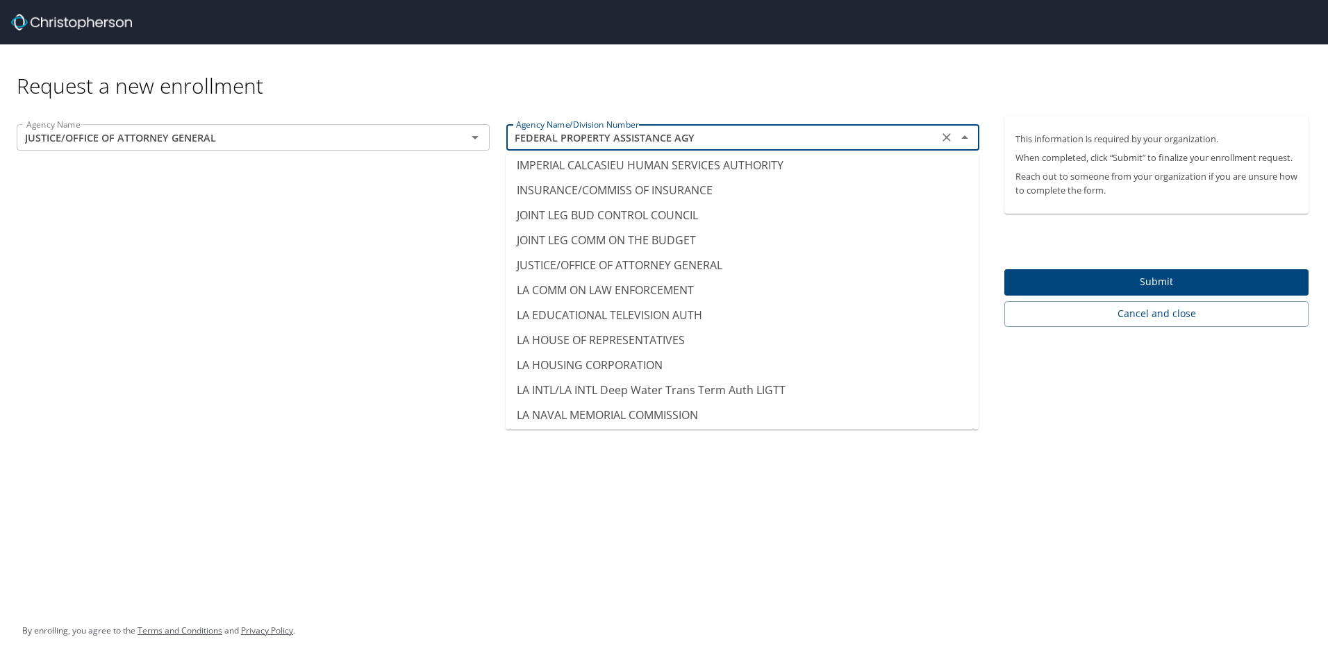
scroll to position [5623, 0]
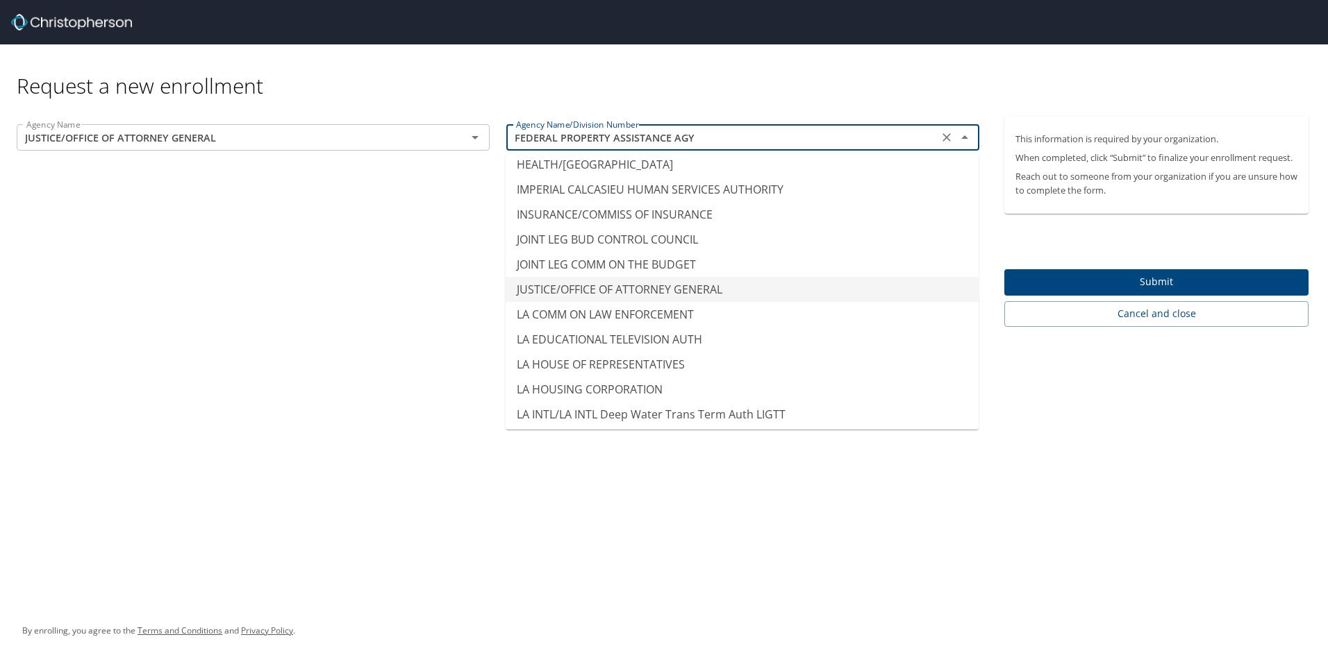
click at [617, 277] on li "JUSTICE/OFFICE OF ATTORNEY GENERAL" at bounding box center [742, 289] width 473 height 25
type input "JUSTICE/OFFICE OF ATTORNEY GENERAL"
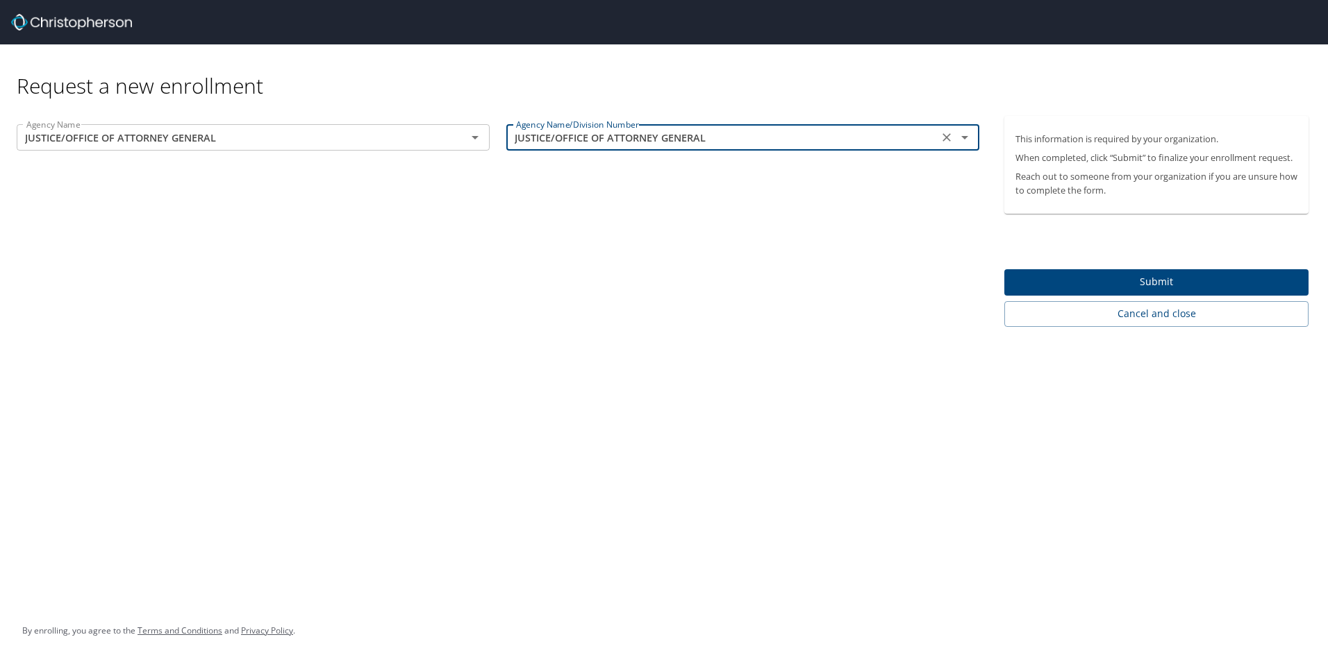
click at [1206, 272] on button "Submit" at bounding box center [1156, 282] width 304 height 27
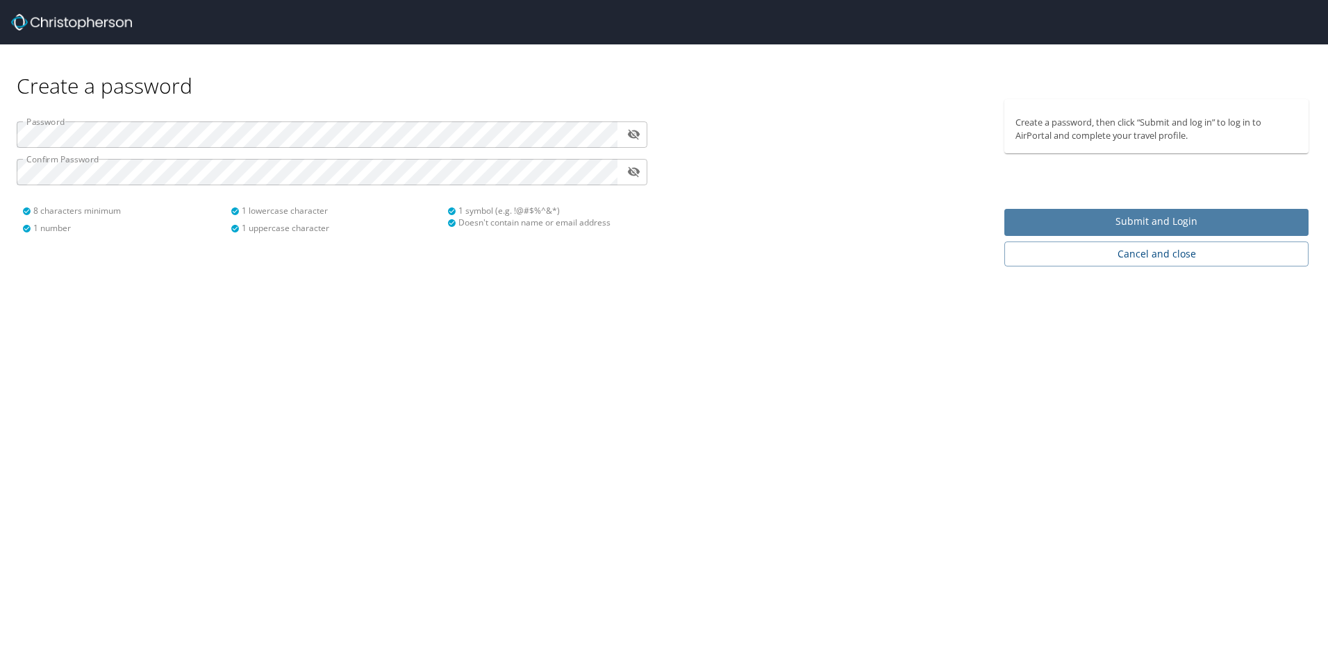
click at [1137, 220] on span "Submit and Login" at bounding box center [1156, 221] width 282 height 17
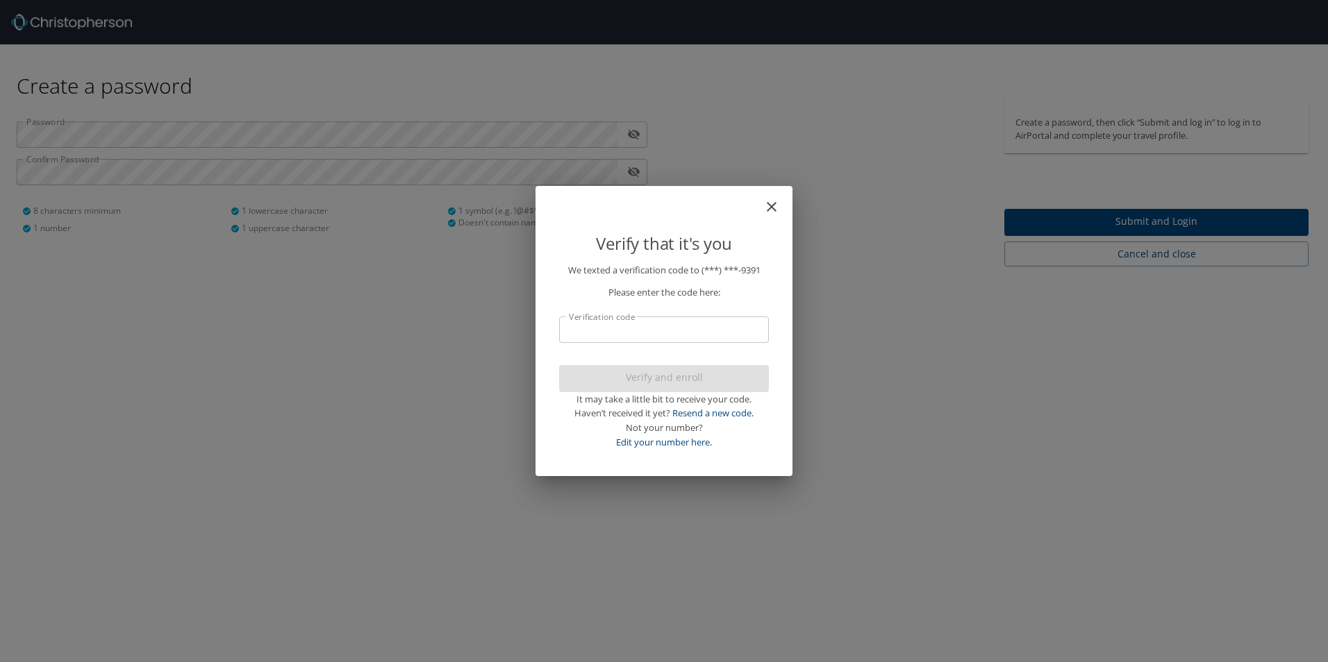
click at [653, 331] on input "Verification code" at bounding box center [664, 330] width 210 height 26
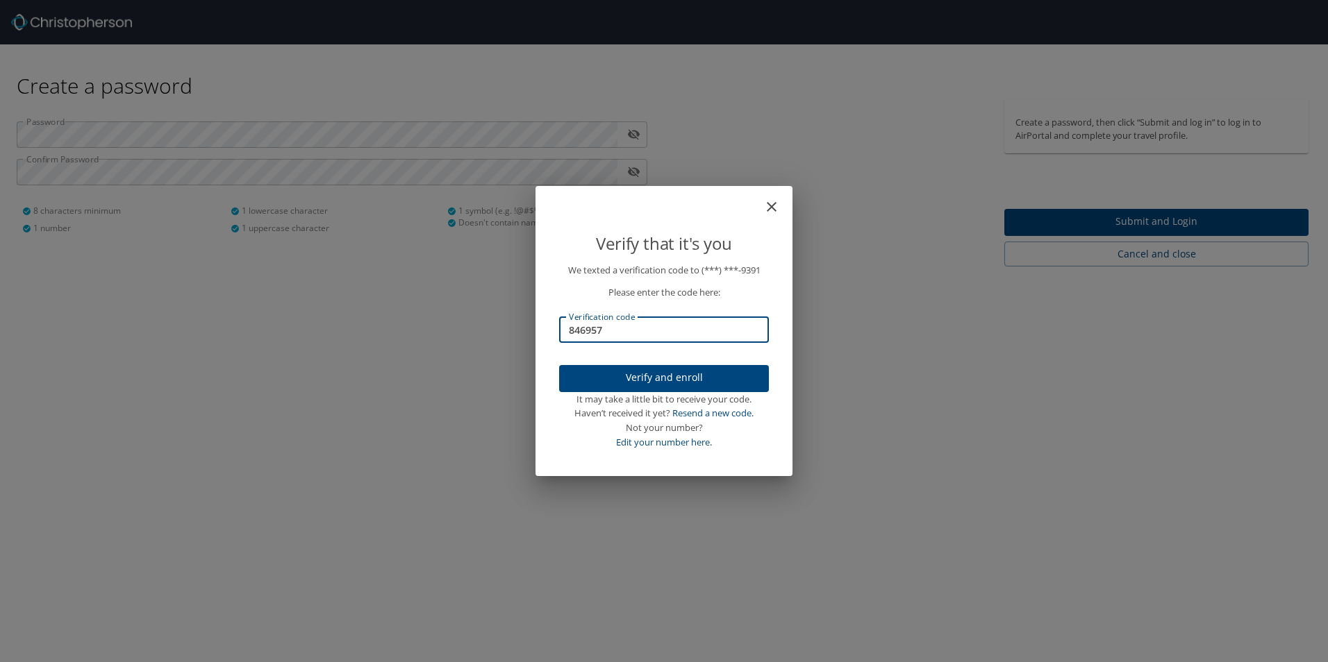
type input "846957"
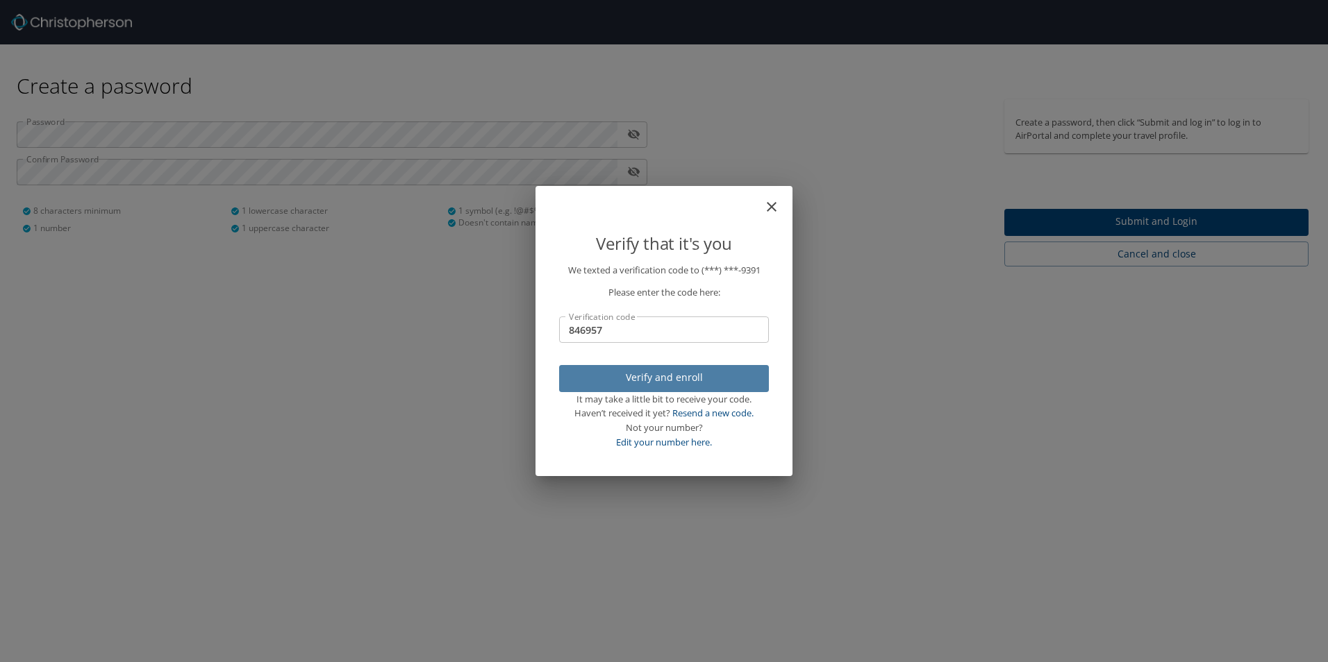
click at [662, 381] on span "Verify and enroll" at bounding box center [663, 377] width 187 height 17
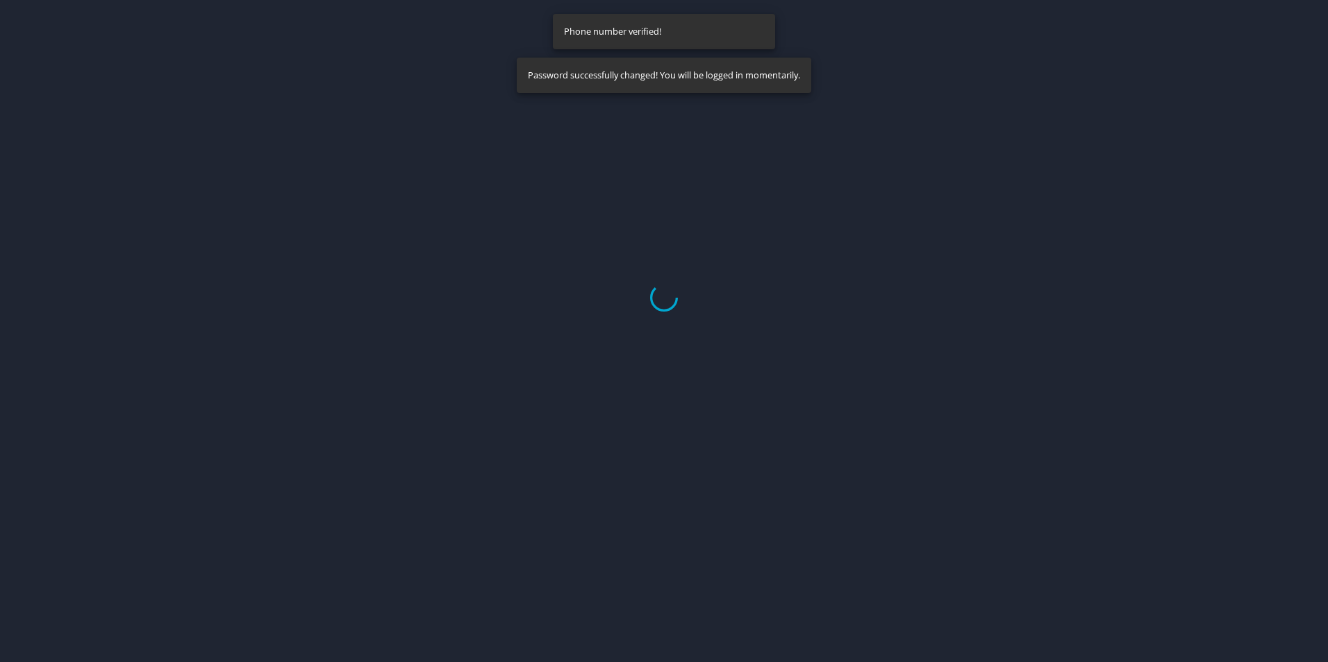
select select "US"
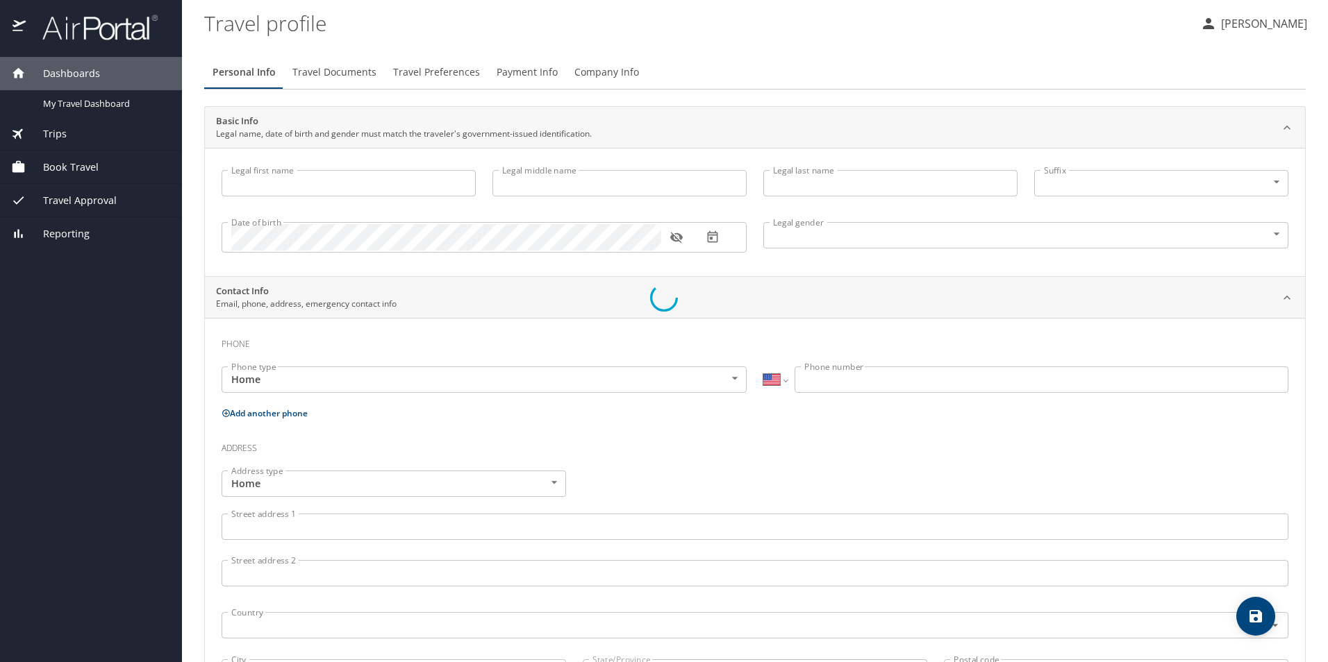
type input "[PERSON_NAME]"
type input "[DEMOGRAPHIC_DATA]"
select select "US"
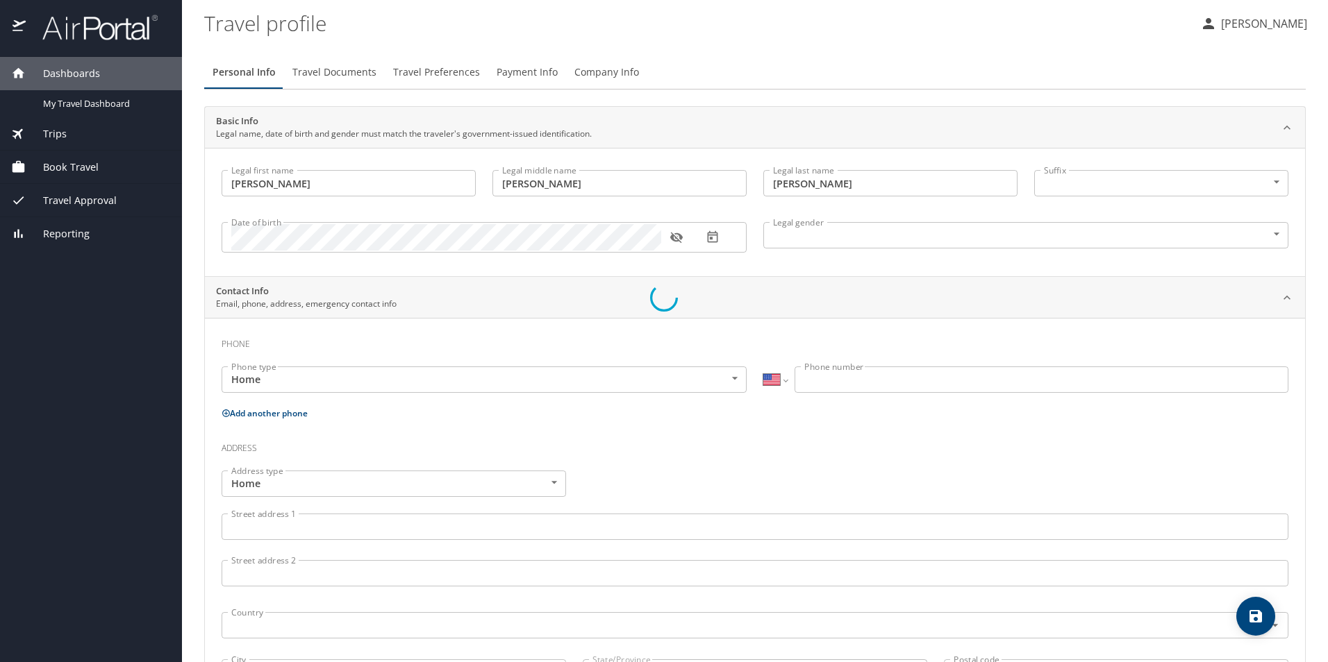
select select "US"
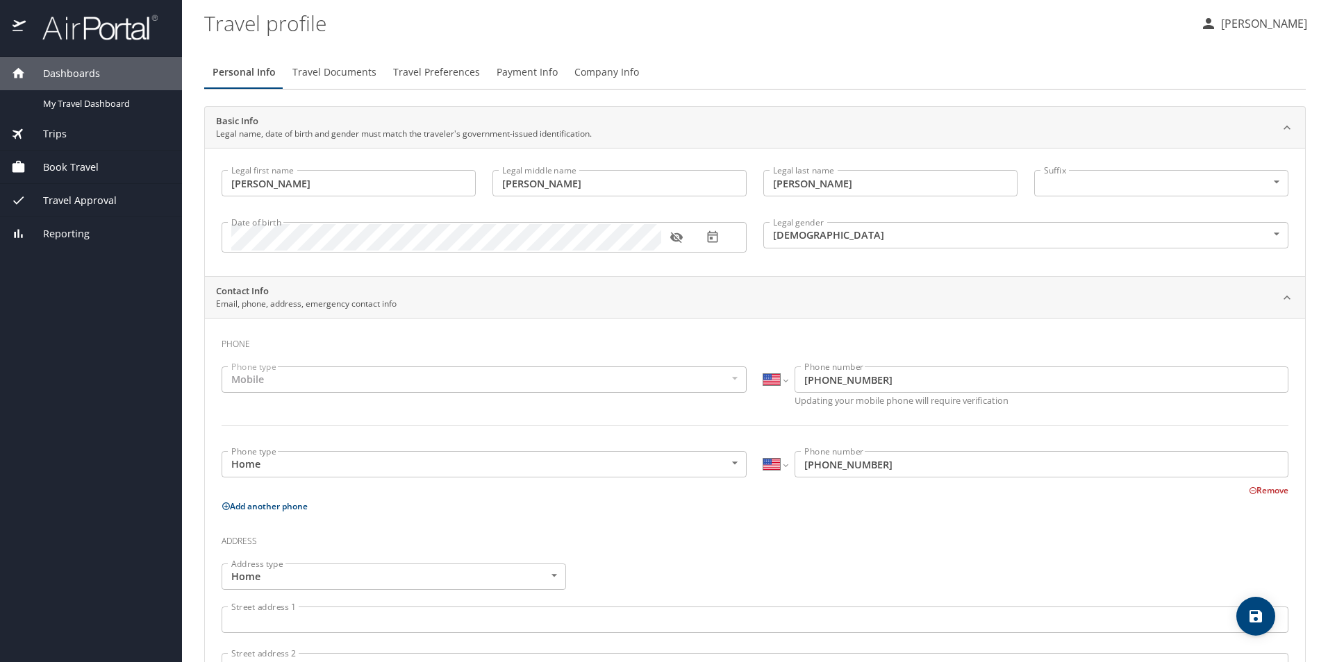
click at [68, 165] on span "Book Travel" at bounding box center [62, 167] width 73 height 15
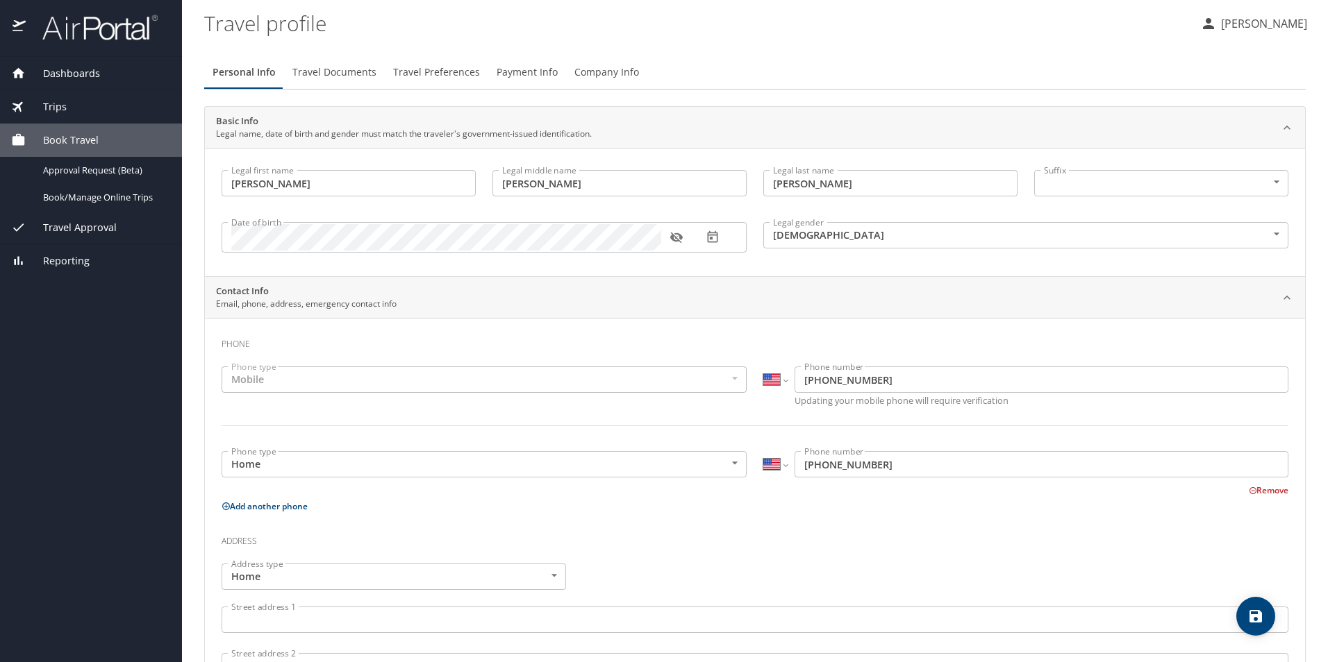
click at [67, 222] on span "Travel Approval" at bounding box center [71, 227] width 91 height 15
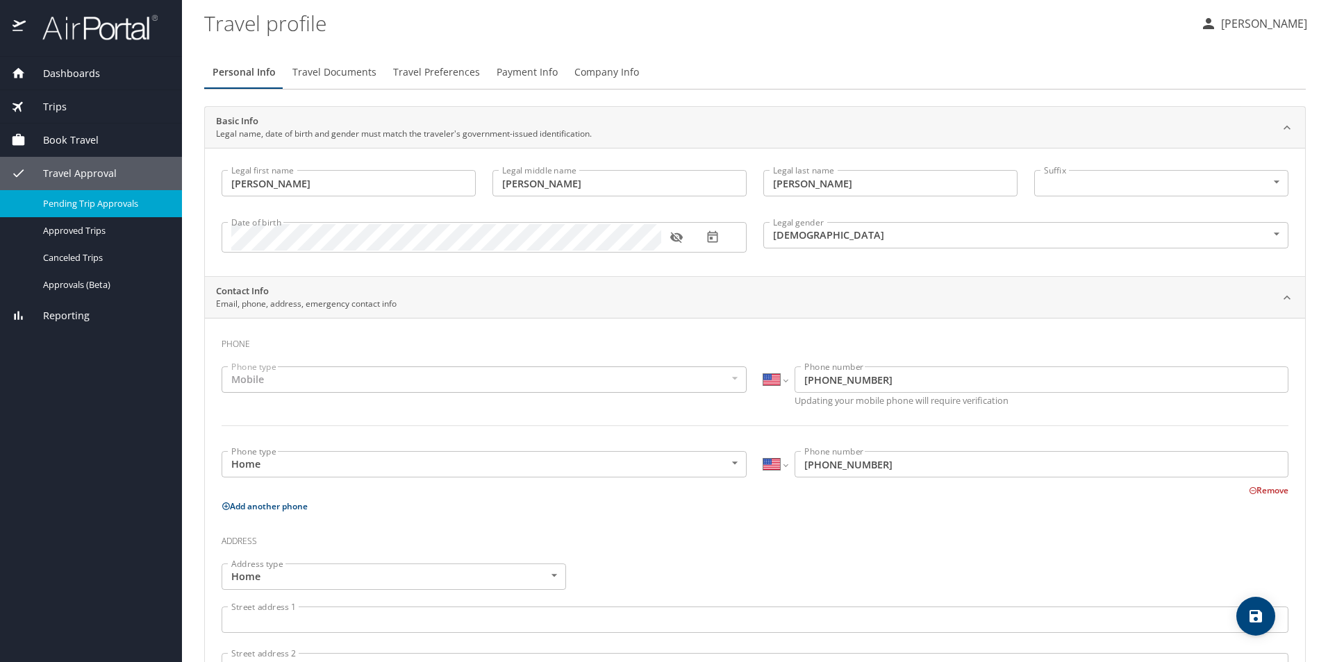
click at [120, 199] on span "Pending Trip Approvals" at bounding box center [104, 203] width 122 height 13
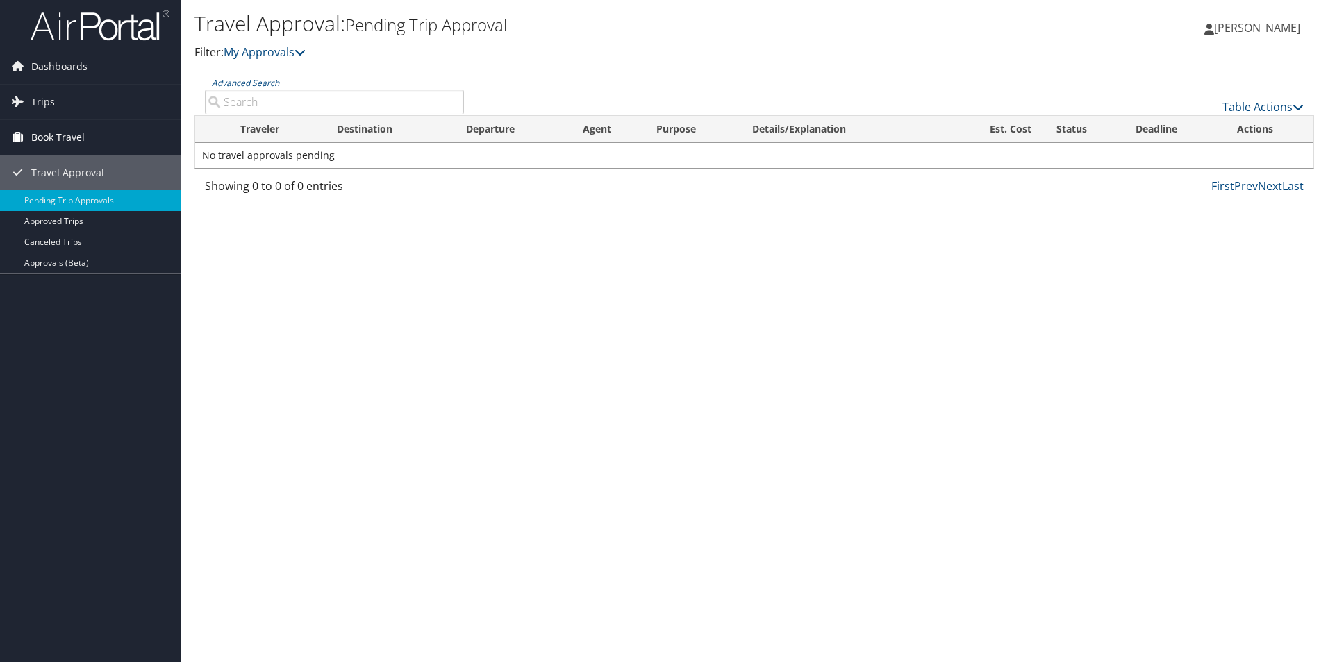
click at [91, 133] on link "Book Travel" at bounding box center [90, 137] width 181 height 35
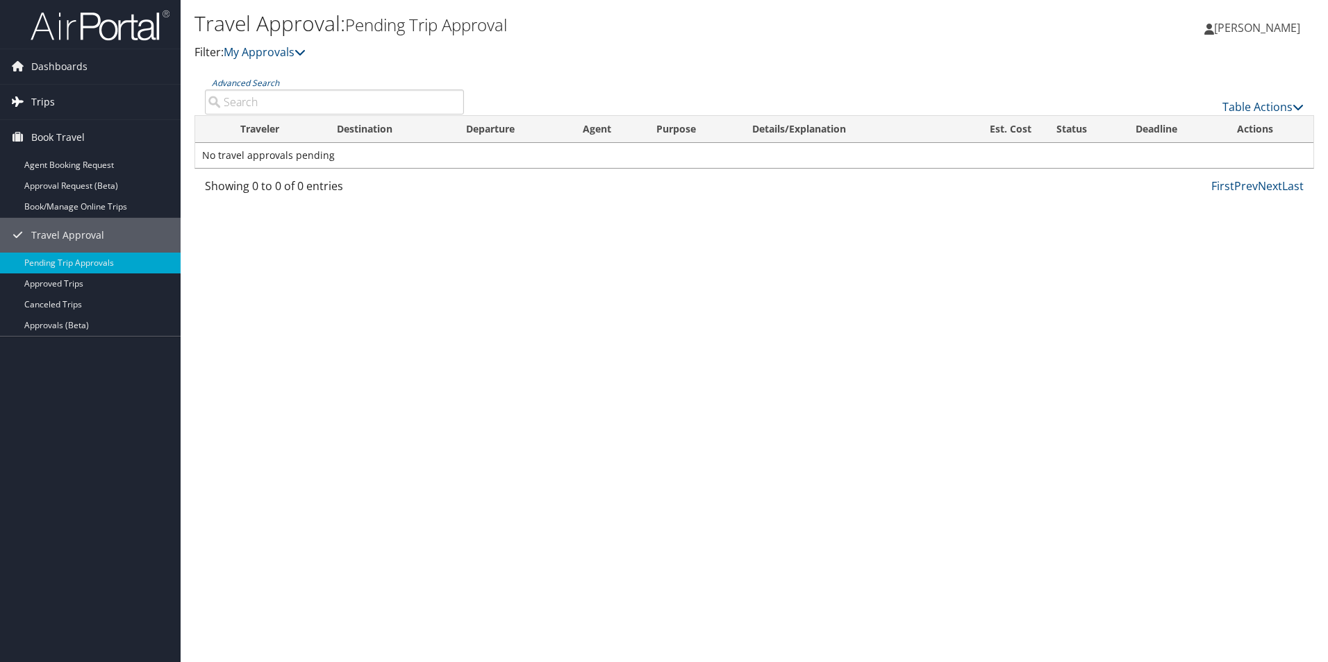
click at [35, 106] on span "Trips" at bounding box center [43, 102] width 24 height 35
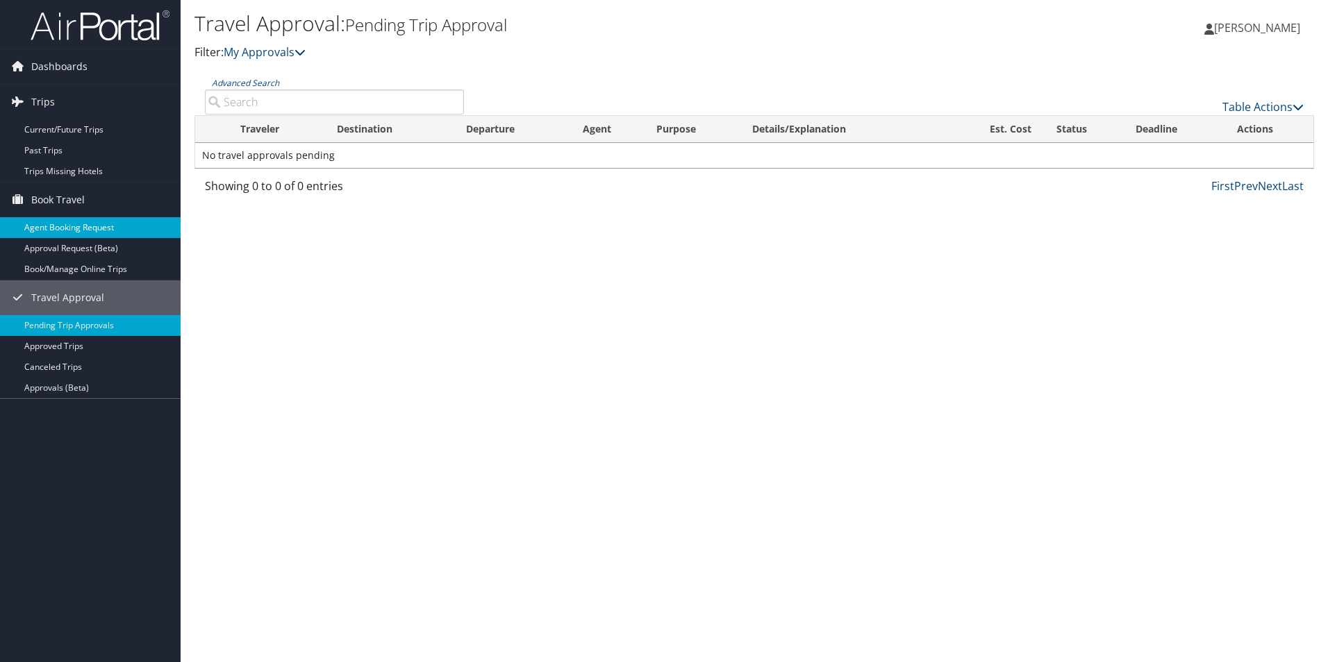
click at [65, 232] on link "Agent Booking Request" at bounding box center [90, 227] width 181 height 21
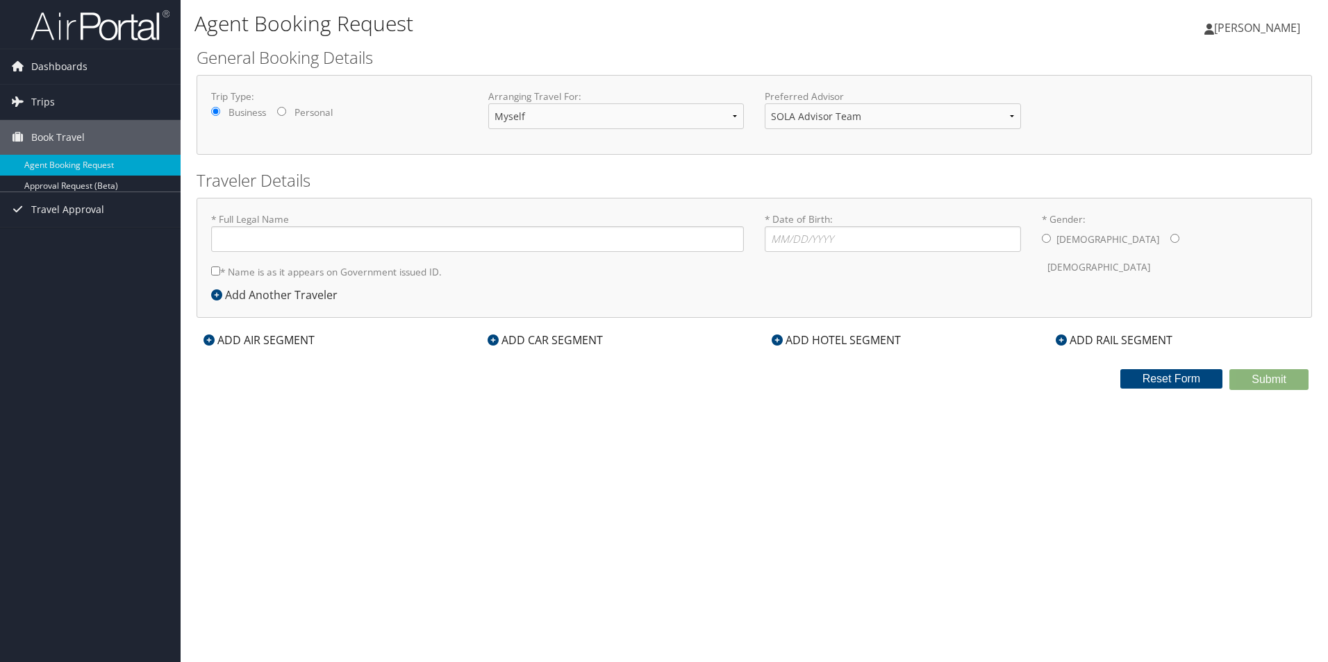
type input "Ashley Renee Richard"
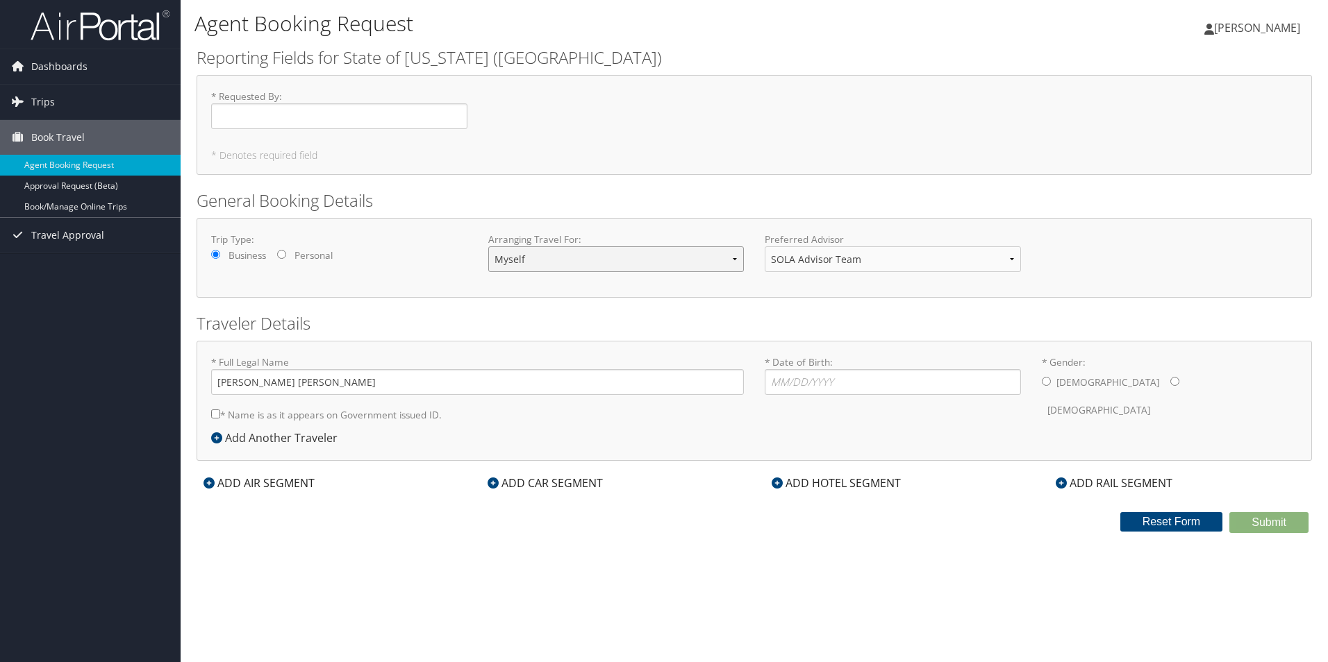
click at [585, 253] on select "Myself Another Traveler Guest Traveler" at bounding box center [616, 260] width 256 height 26
select select "another"
click at [488, 247] on select "Myself Another Traveler Guest Traveler" at bounding box center [616, 260] width 256 height 26
click at [882, 256] on select "SOLA Advisor Team" at bounding box center [893, 260] width 256 height 26
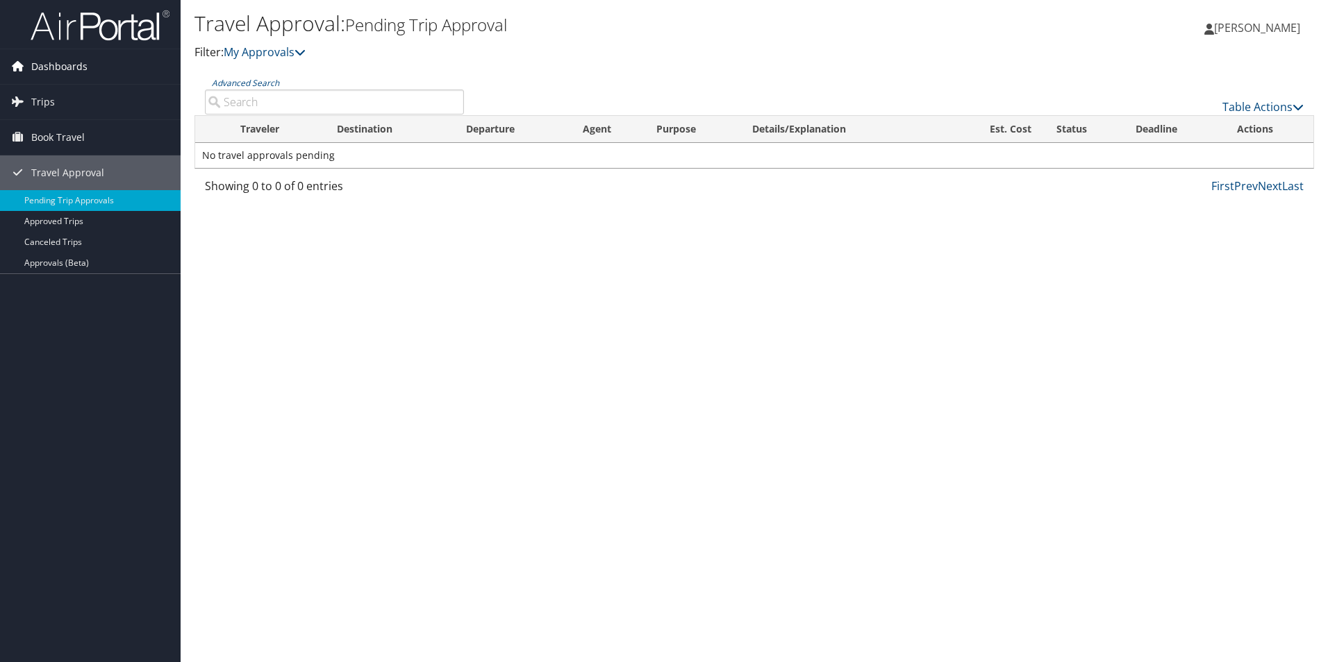
click at [65, 60] on span "Dashboards" at bounding box center [59, 66] width 56 height 35
